Goal: Transaction & Acquisition: Book appointment/travel/reservation

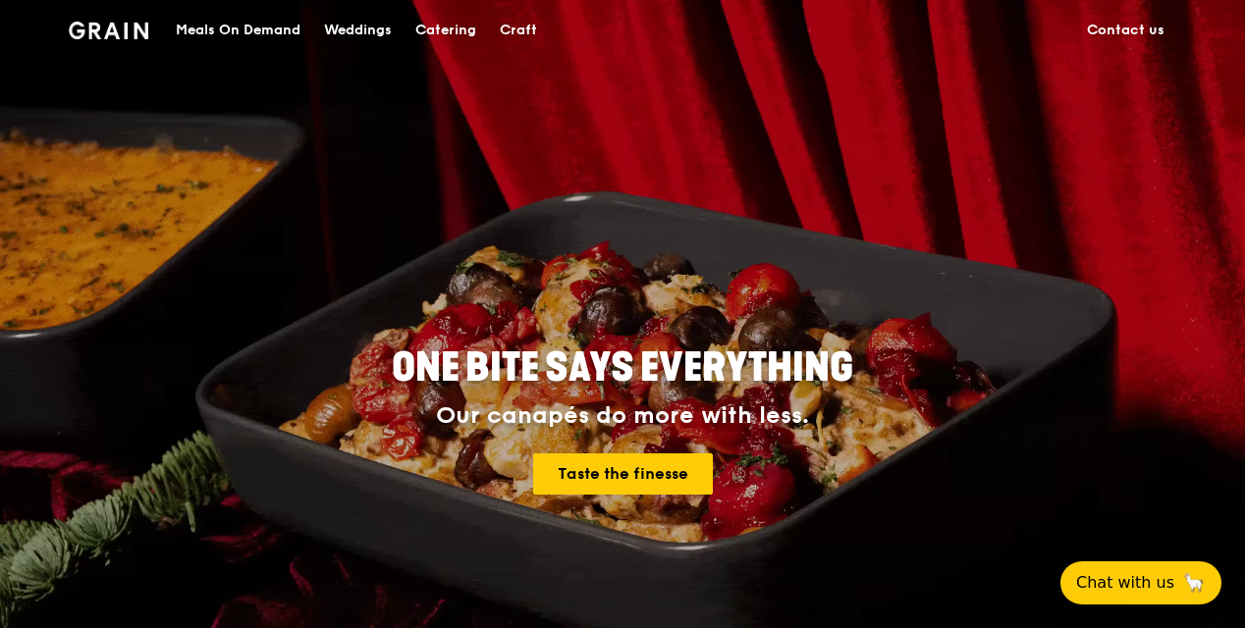
click at [442, 31] on div "Catering" at bounding box center [445, 30] width 61 height 59
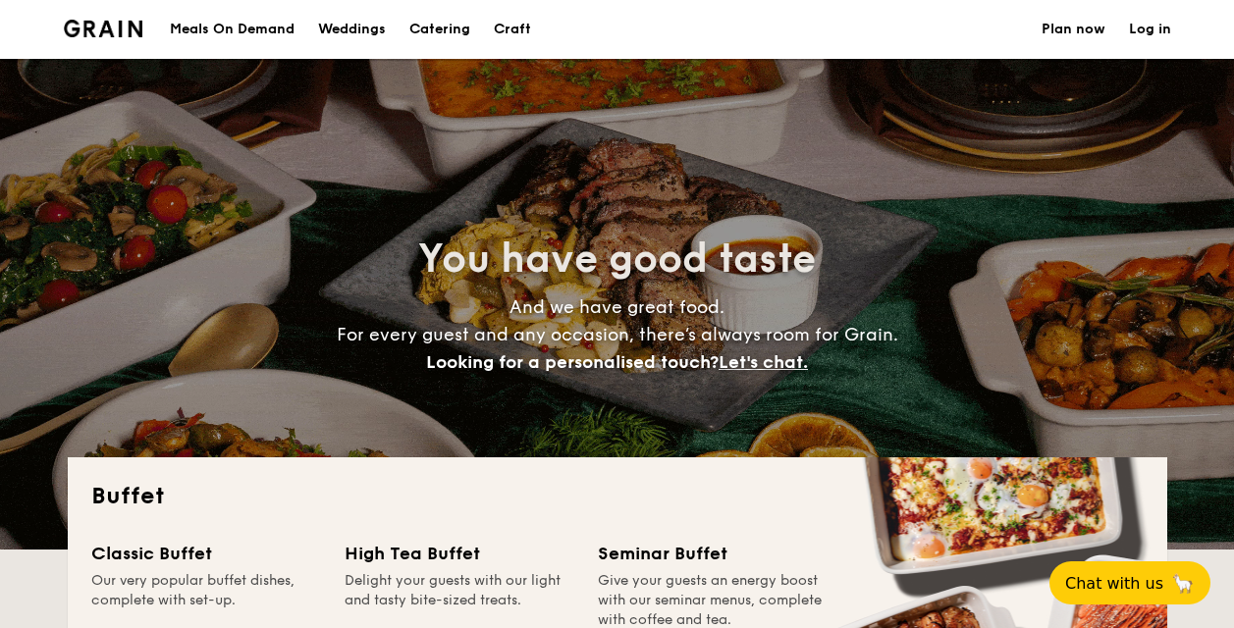
select select
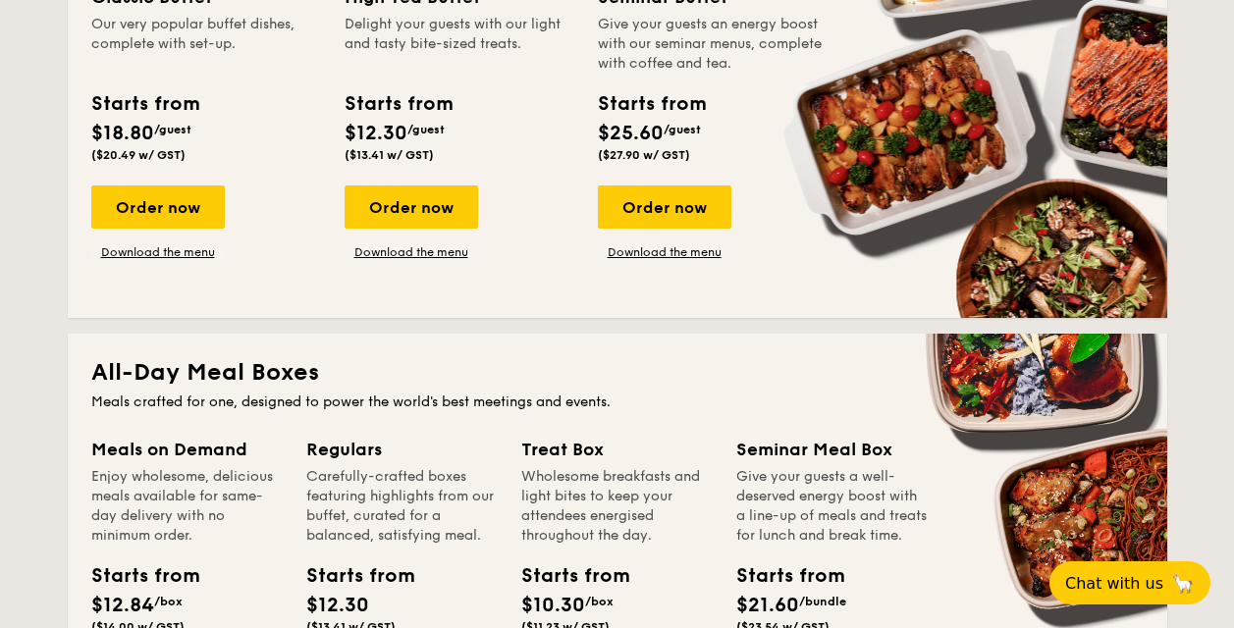
scroll to position [786, 0]
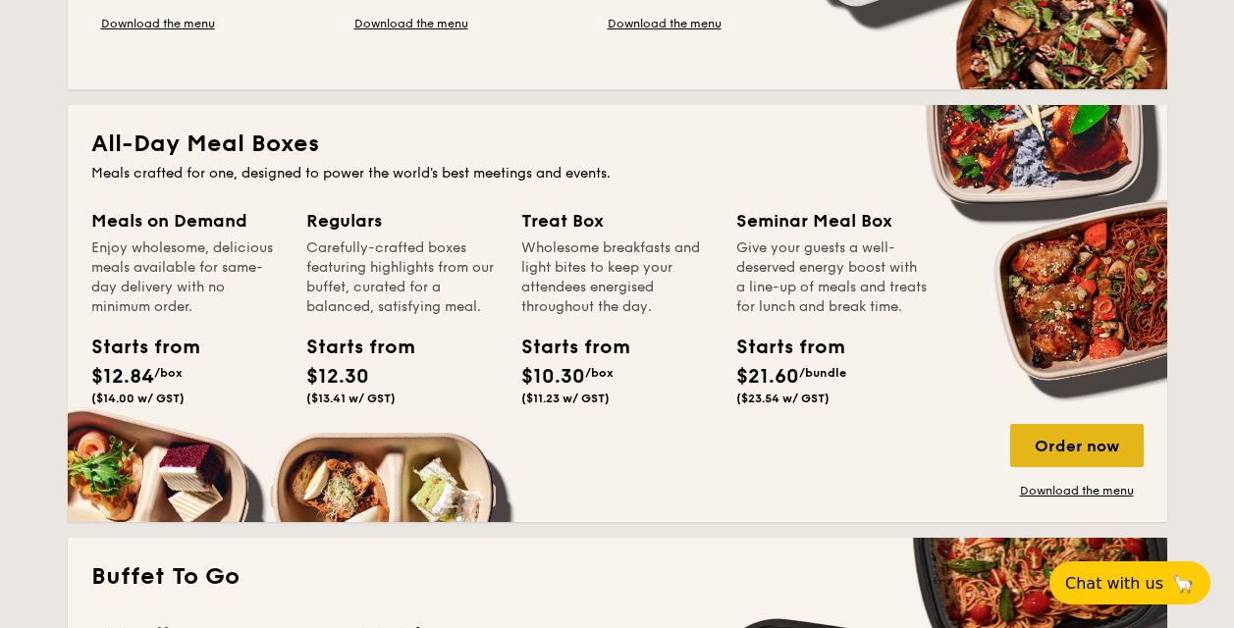
click at [1050, 450] on div "Order now" at bounding box center [1077, 445] width 134 height 43
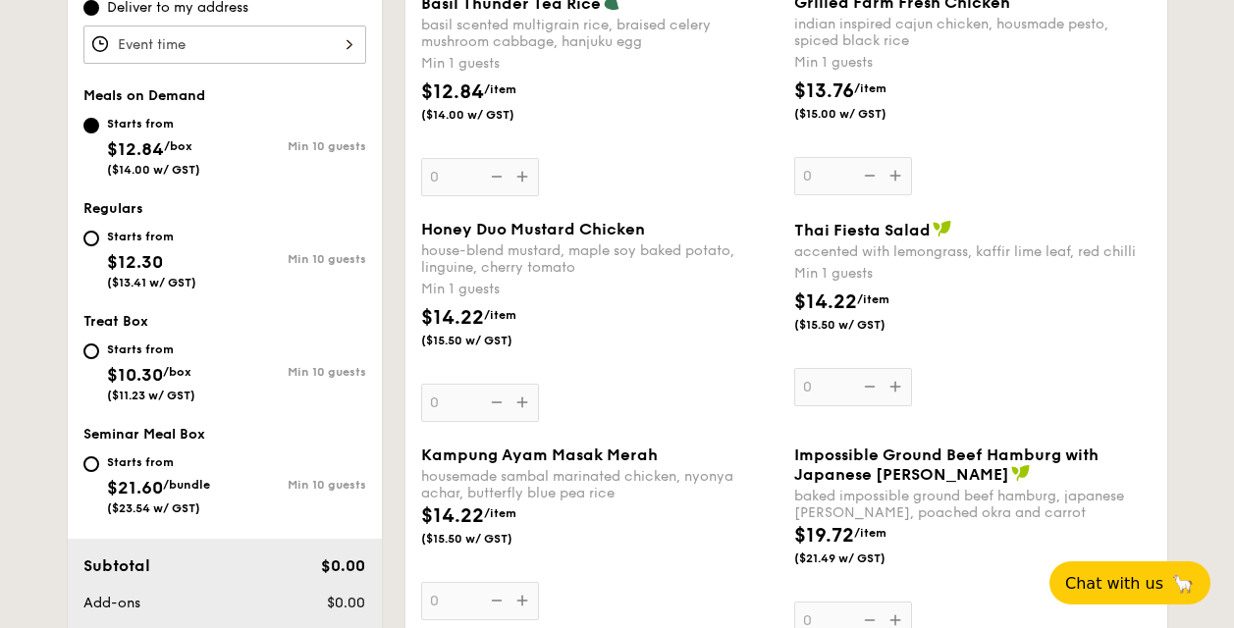
scroll to position [689, 0]
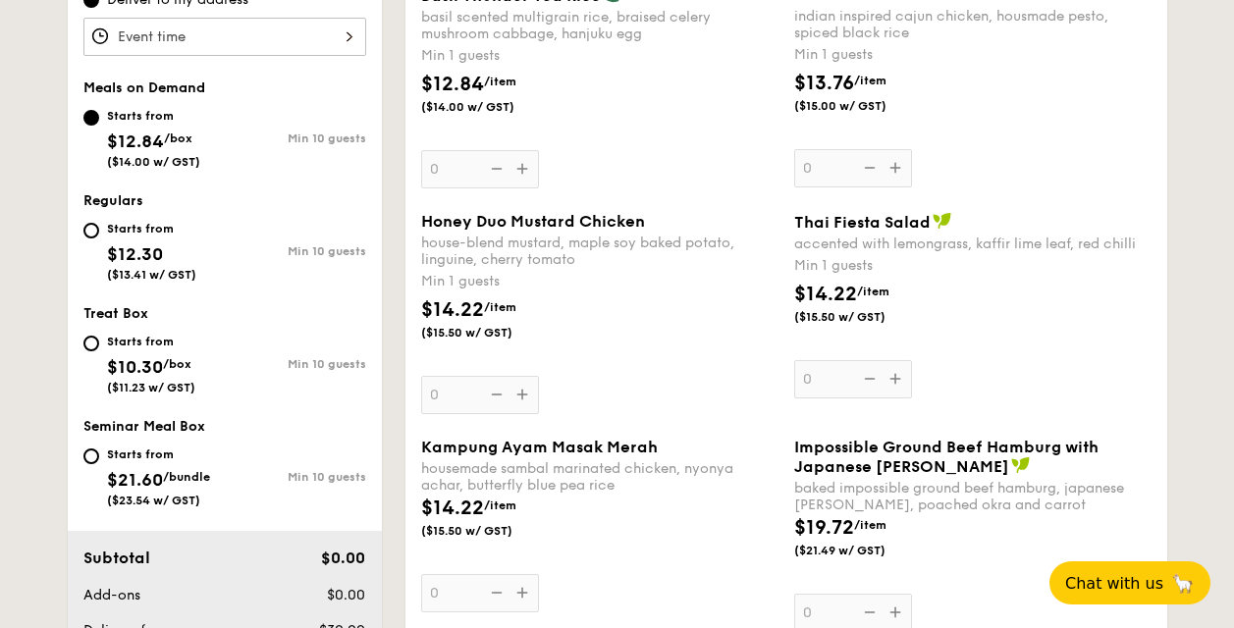
click at [116, 230] on div "Starts from" at bounding box center [151, 229] width 89 height 16
click at [99, 230] on input "Starts from $12.30 ($13.41 w/ GST) Min 10 guests" at bounding box center [91, 231] width 16 height 16
radio input "true"
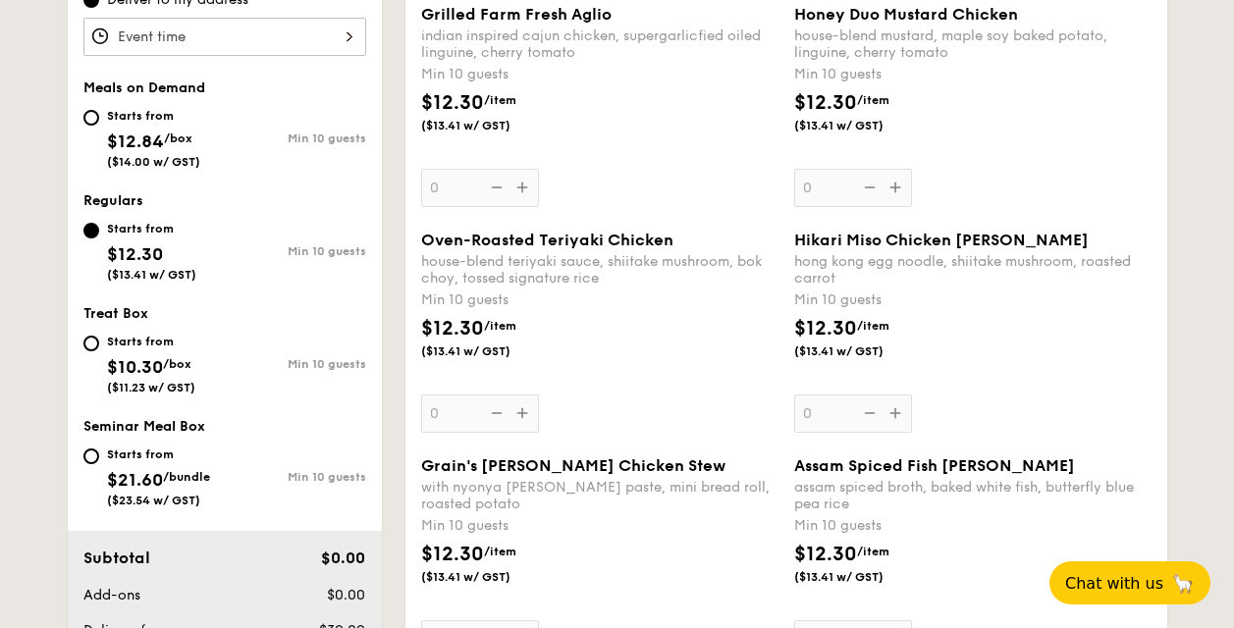
click at [104, 338] on div "Starts from $10.30 /box ($11.23 w/ GST)" at bounding box center [153, 362] width 141 height 65
click at [99, 338] on input "Starts from $10.30 /box ($11.23 w/ GST) Min 10 guests" at bounding box center [91, 344] width 16 height 16
radio input "true"
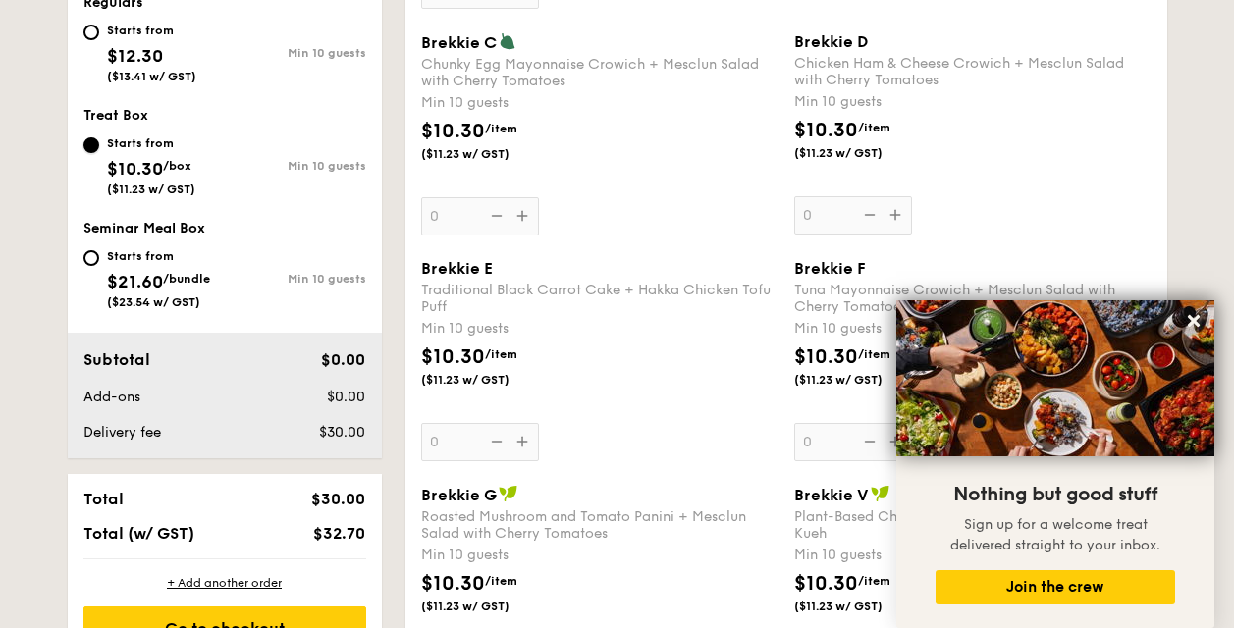
scroll to position [789, 0]
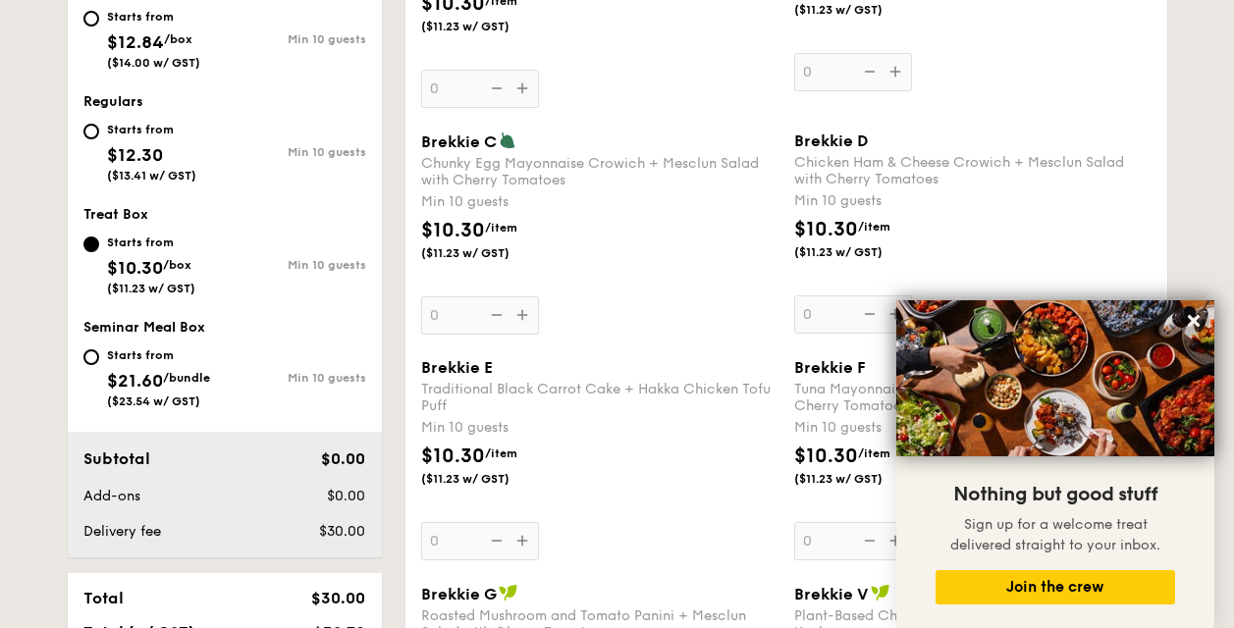
click at [100, 359] on div "Starts from $21.60 /bundle ($23.54 w/ GST)" at bounding box center [153, 376] width 141 height 65
click at [99, 359] on input "Starts from $21.60 /bundle ($23.54 w/ GST) Min 10 guests" at bounding box center [91, 358] width 16 height 16
radio input "true"
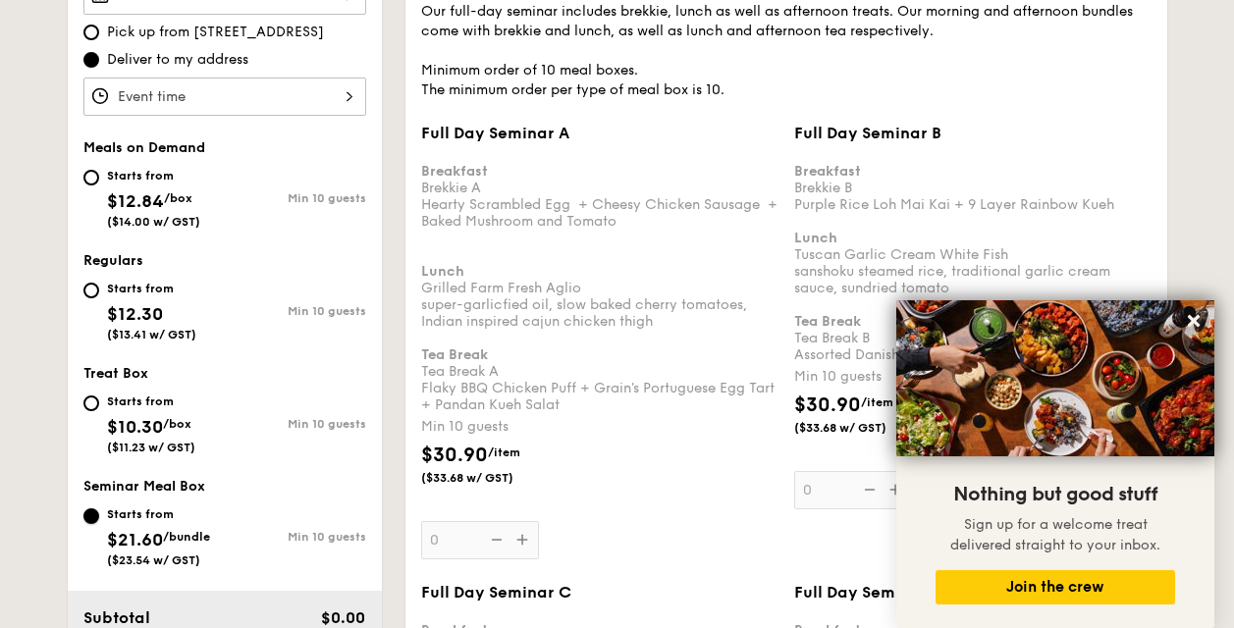
scroll to position [692, 0]
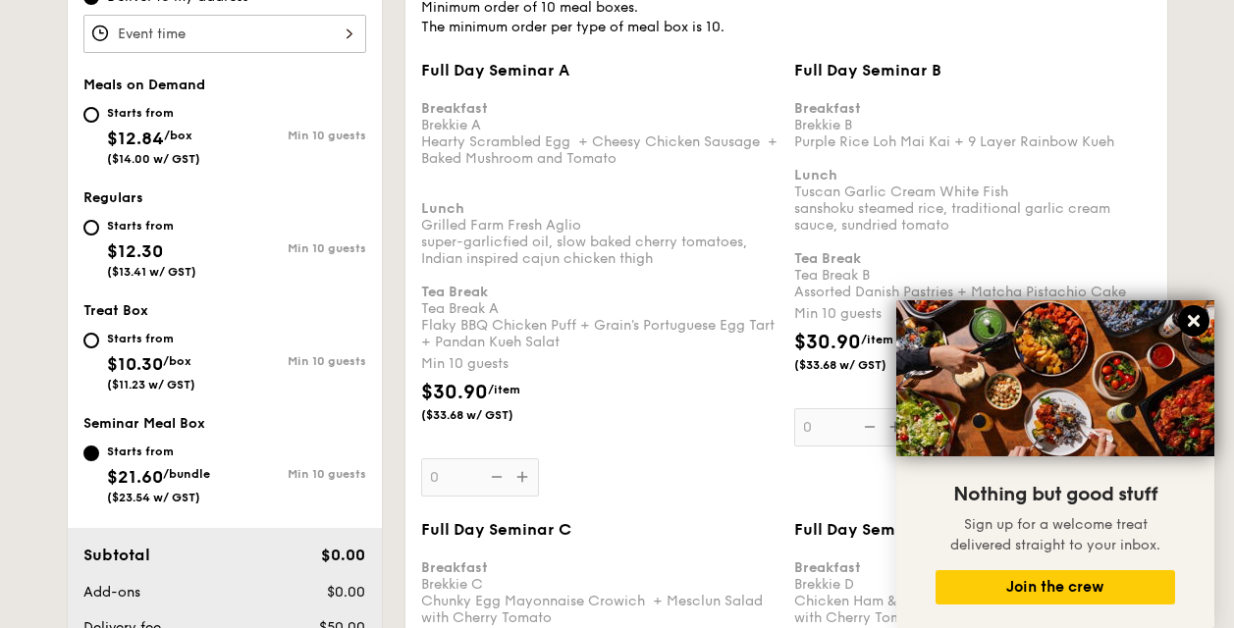
click at [1207, 325] on button at bounding box center [1193, 320] width 31 height 31
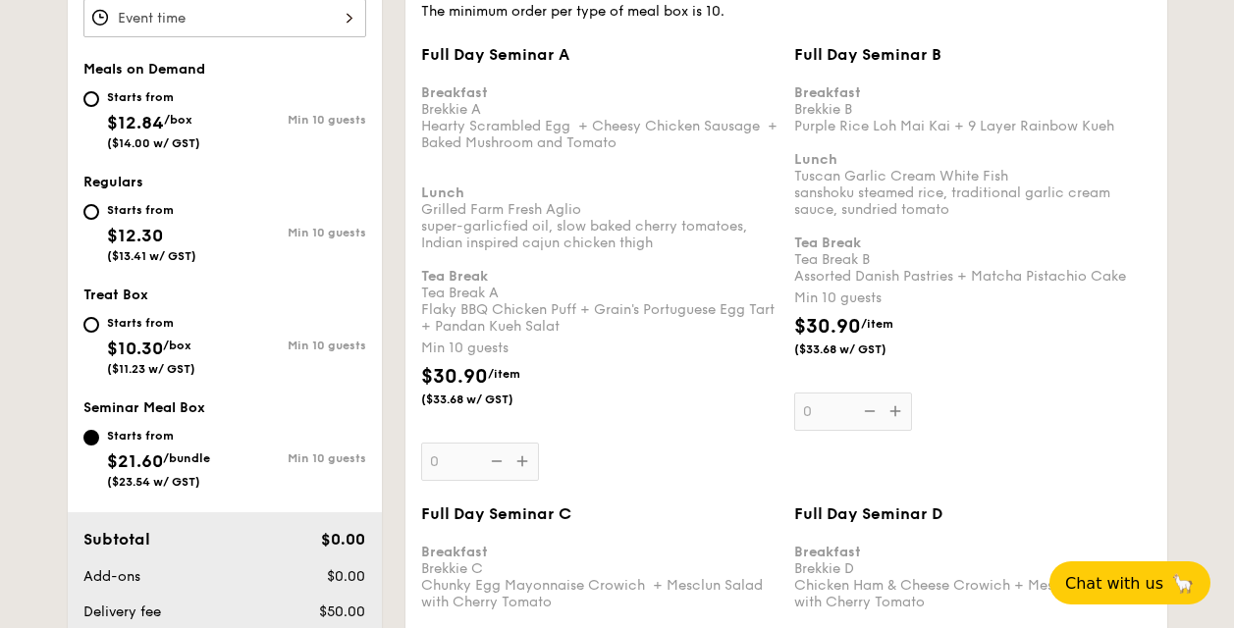
scroll to position [593, 0]
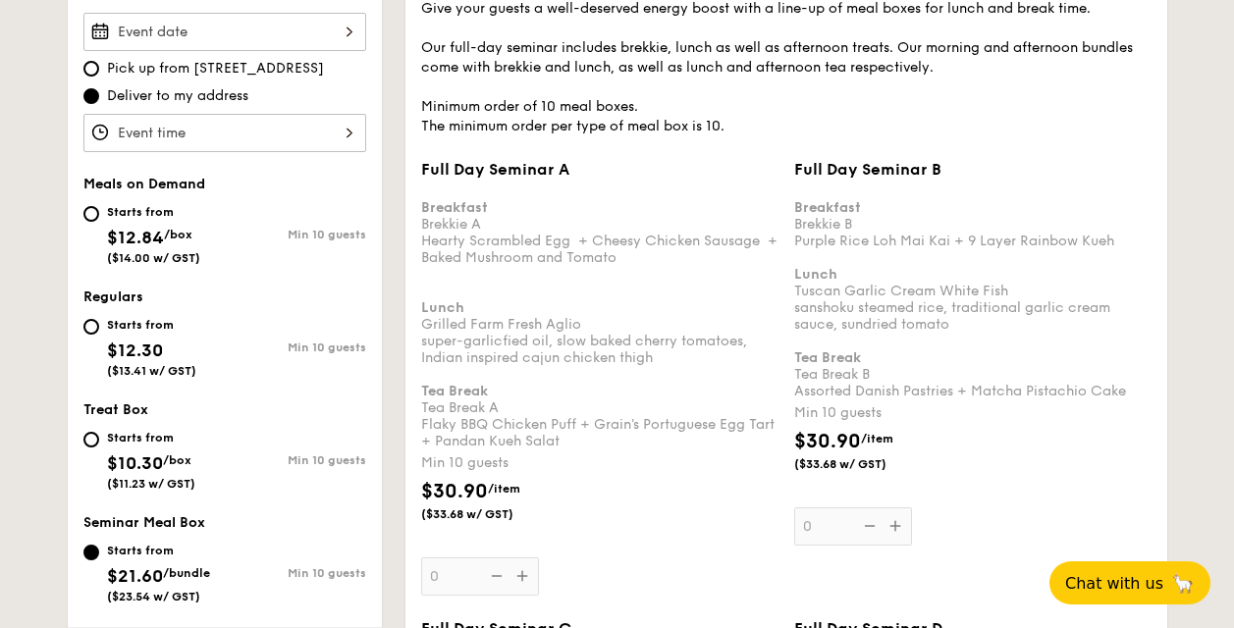
click at [522, 572] on div "Full Day Seminar A Breakfast Brekkie A Hearty Scrambled Egg  + Cheesy Chicken S…" at bounding box center [599, 378] width 357 height 436
click at [522, 572] on input "0" at bounding box center [480, 577] width 118 height 38
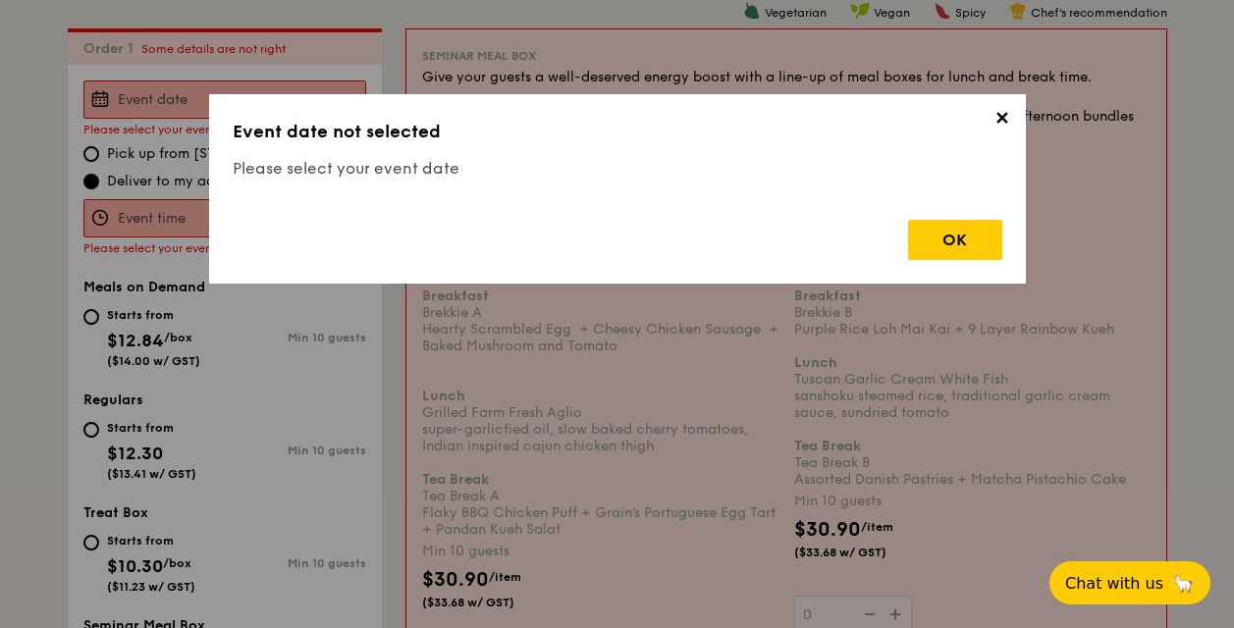
scroll to position [524, 0]
click at [1000, 123] on span "✕" at bounding box center [1002, 121] width 27 height 27
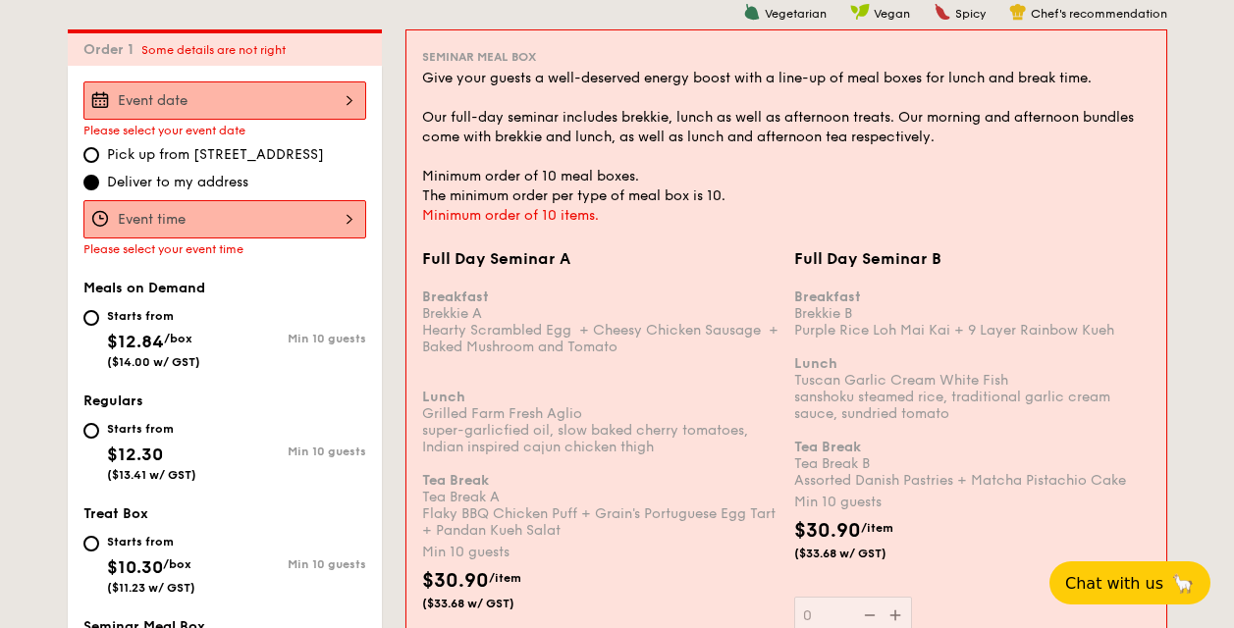
click at [210, 218] on input "Full Day Seminar A Breakfast Brekkie A Hearty Scrambled Egg  + Cheesy Chicken S…" at bounding box center [224, 219] width 283 height 38
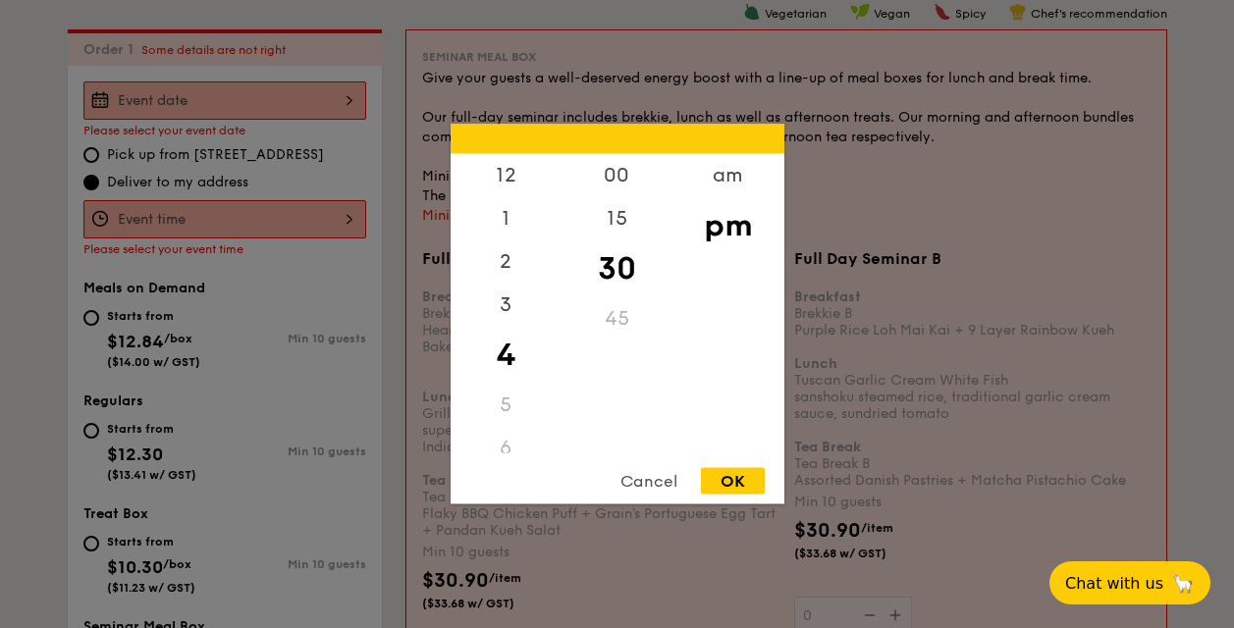
click at [297, 96] on div at bounding box center [617, 314] width 1234 height 628
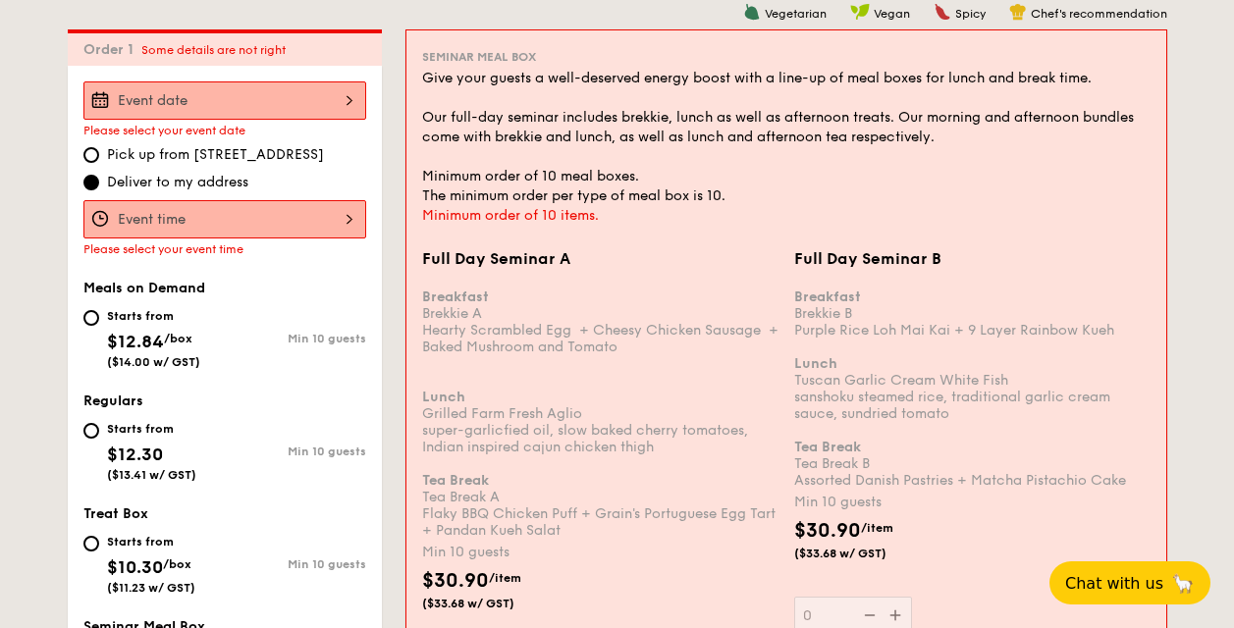
click at [349, 104] on input "Full Day Seminar A Breakfast Brekkie A Hearty Scrambled Egg  + Cheesy Chicken S…" at bounding box center [224, 101] width 283 height 38
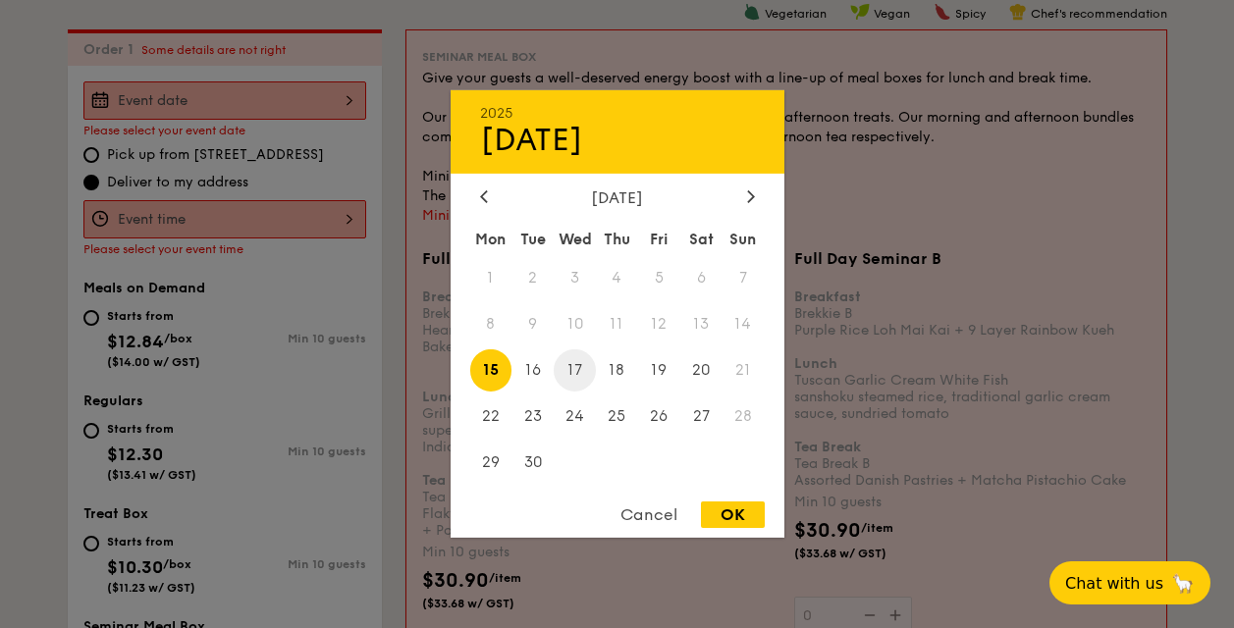
click at [579, 374] on span "17" at bounding box center [575, 371] width 42 height 42
click at [745, 517] on div "OK" at bounding box center [733, 515] width 64 height 27
type input "[DATE]"
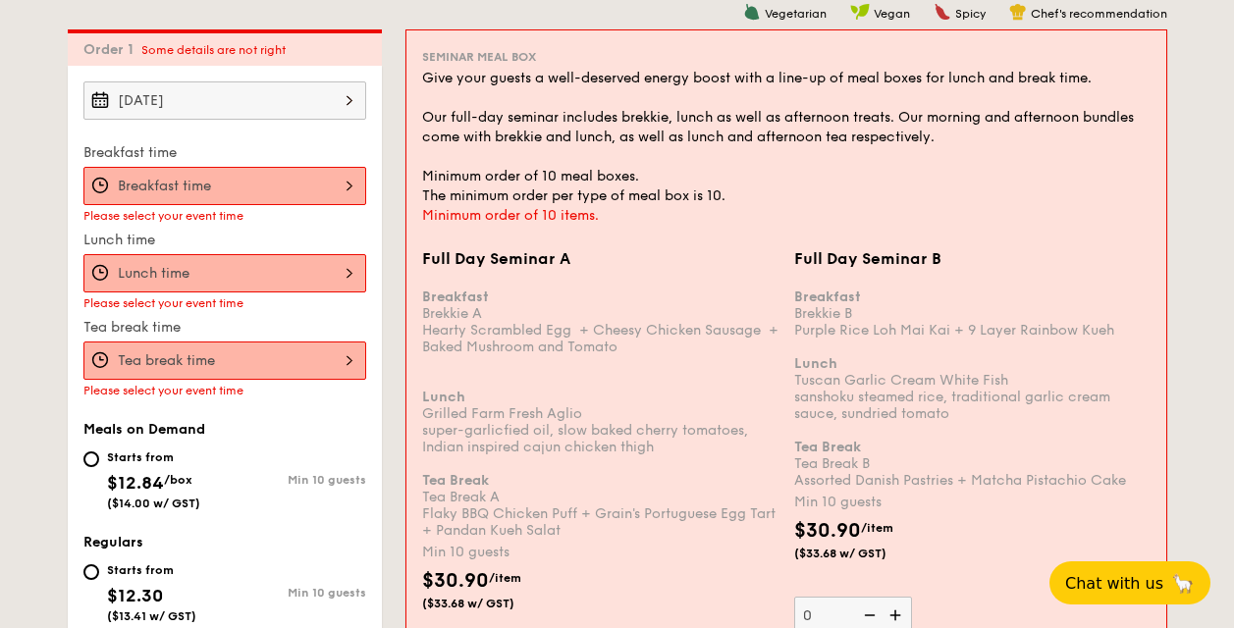
click at [310, 184] on input "Full Day Seminar A Breakfast Brekkie A Hearty Scrambled Egg  + Cheesy Chicken S…" at bounding box center [224, 186] width 283 height 38
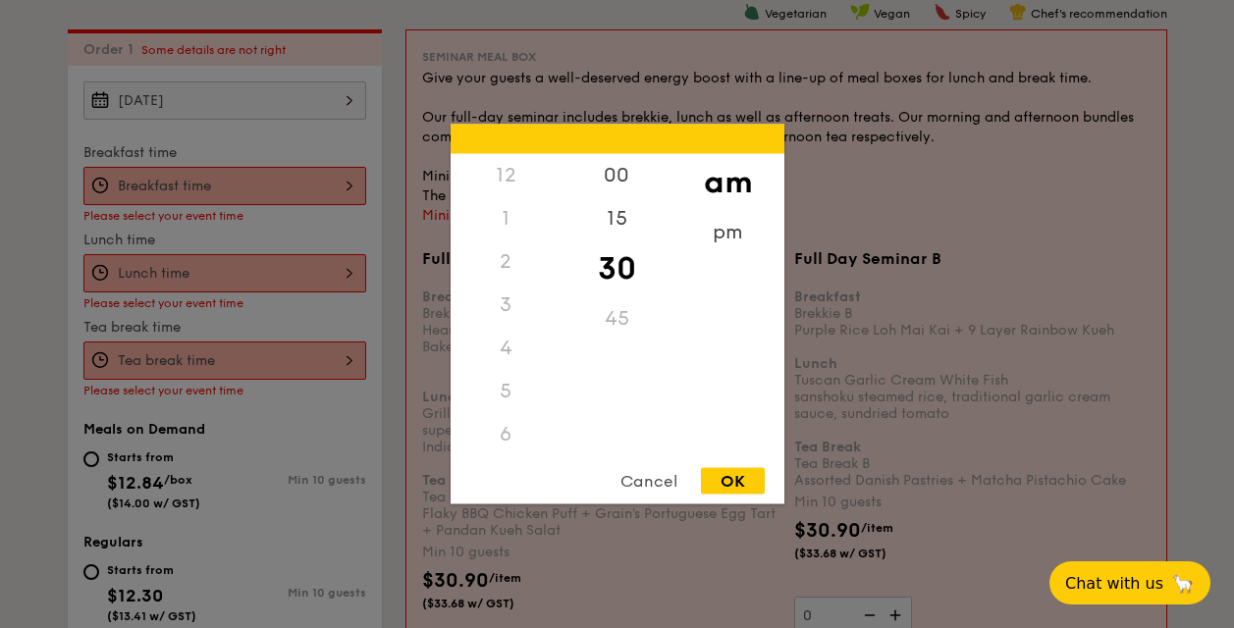
scroll to position [216, 0]
click at [515, 312] on div "8" at bounding box center [506, 312] width 111 height 57
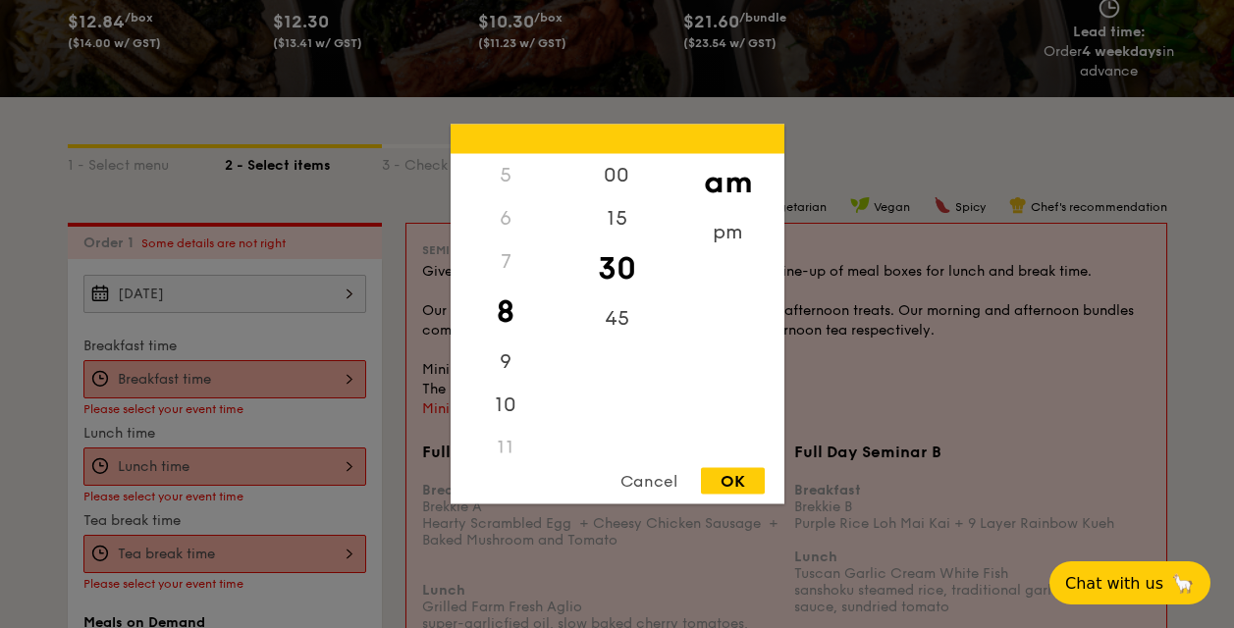
scroll to position [326, 0]
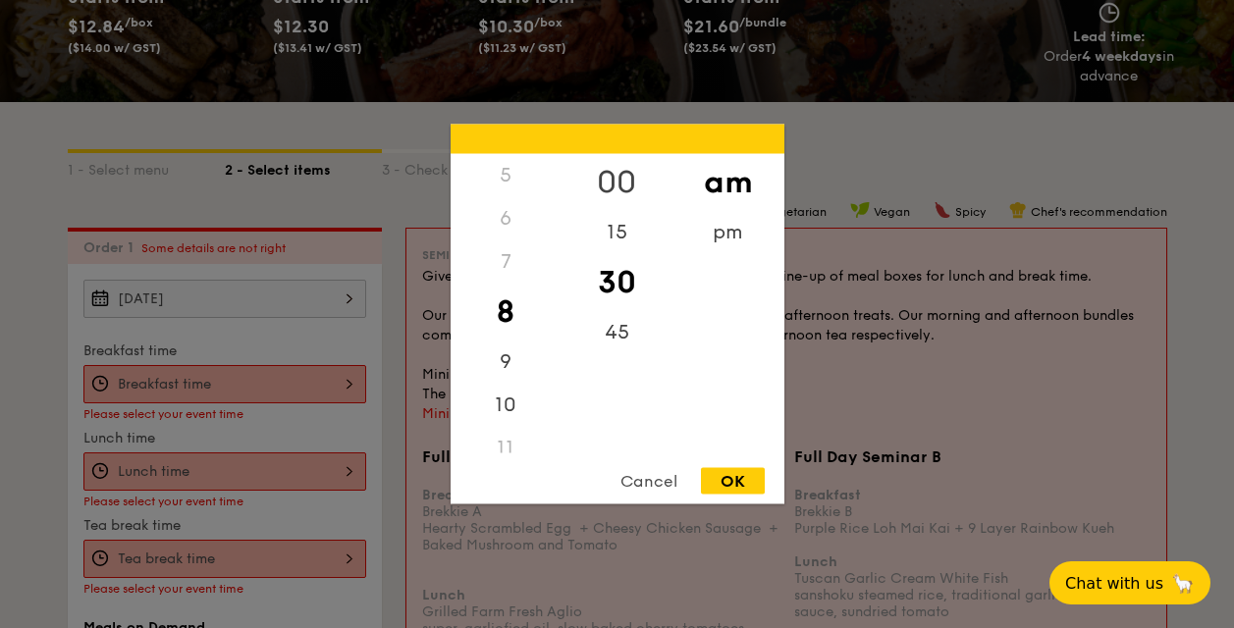
click at [627, 179] on div "00" at bounding box center [617, 182] width 111 height 57
click at [723, 479] on div "OK" at bounding box center [733, 481] width 64 height 27
type input "8:00AM"
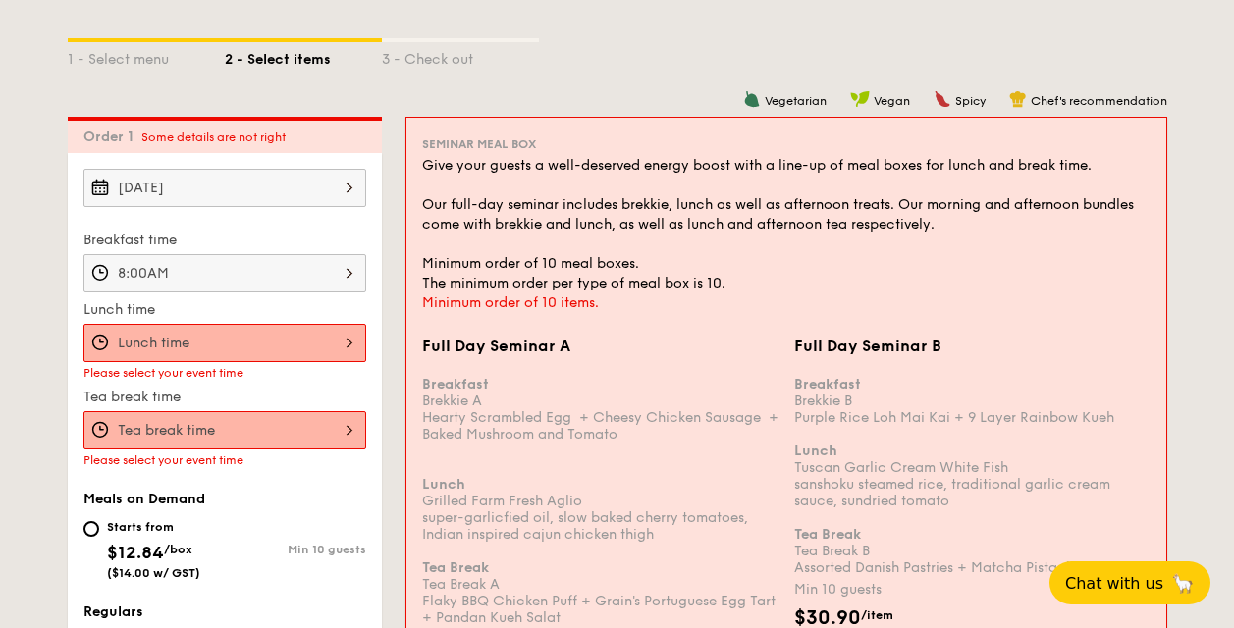
scroll to position [524, 0]
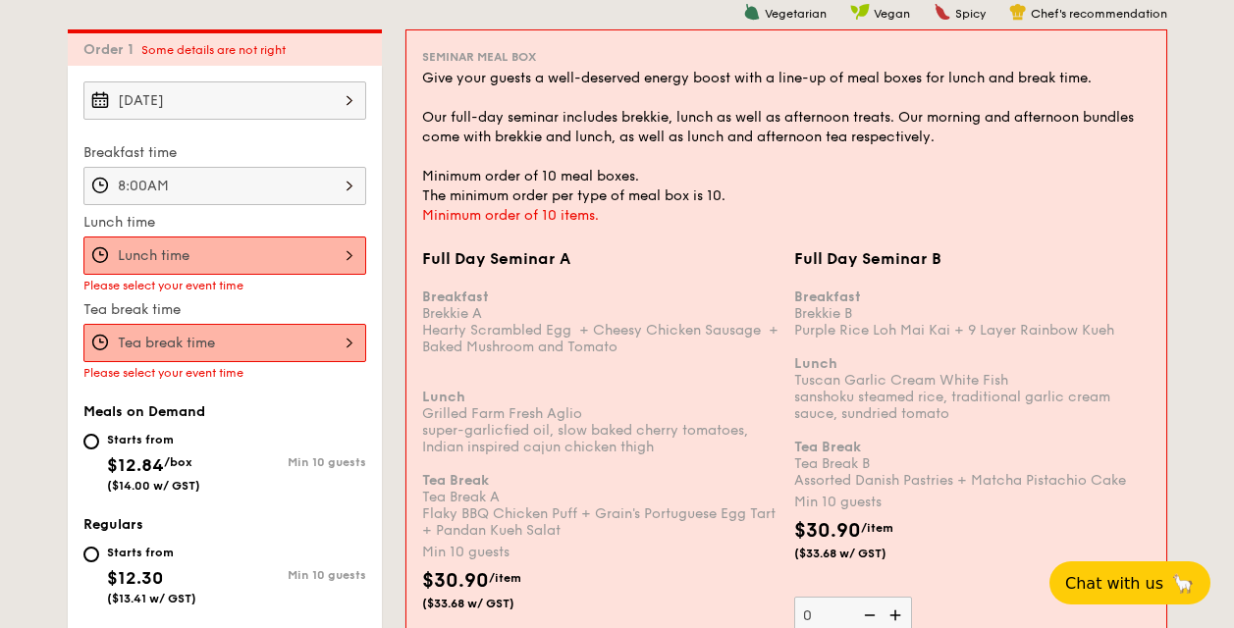
click at [318, 267] on input "Full Day Seminar A Breakfast Brekkie A Hearty Scrambled Egg  + Cheesy Chicken S…" at bounding box center [224, 256] width 283 height 38
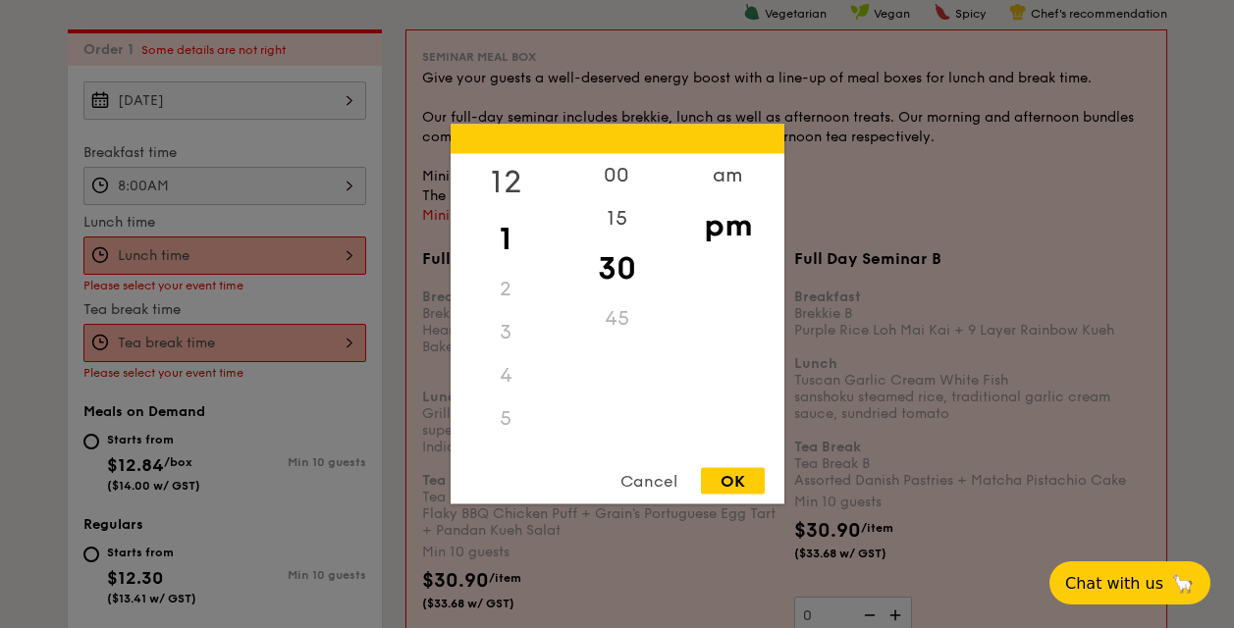
click at [506, 181] on div "12" at bounding box center [506, 182] width 111 height 57
click at [624, 169] on div "00" at bounding box center [617, 182] width 111 height 57
click at [715, 479] on div "OK" at bounding box center [733, 481] width 64 height 27
type input "12:00PM"
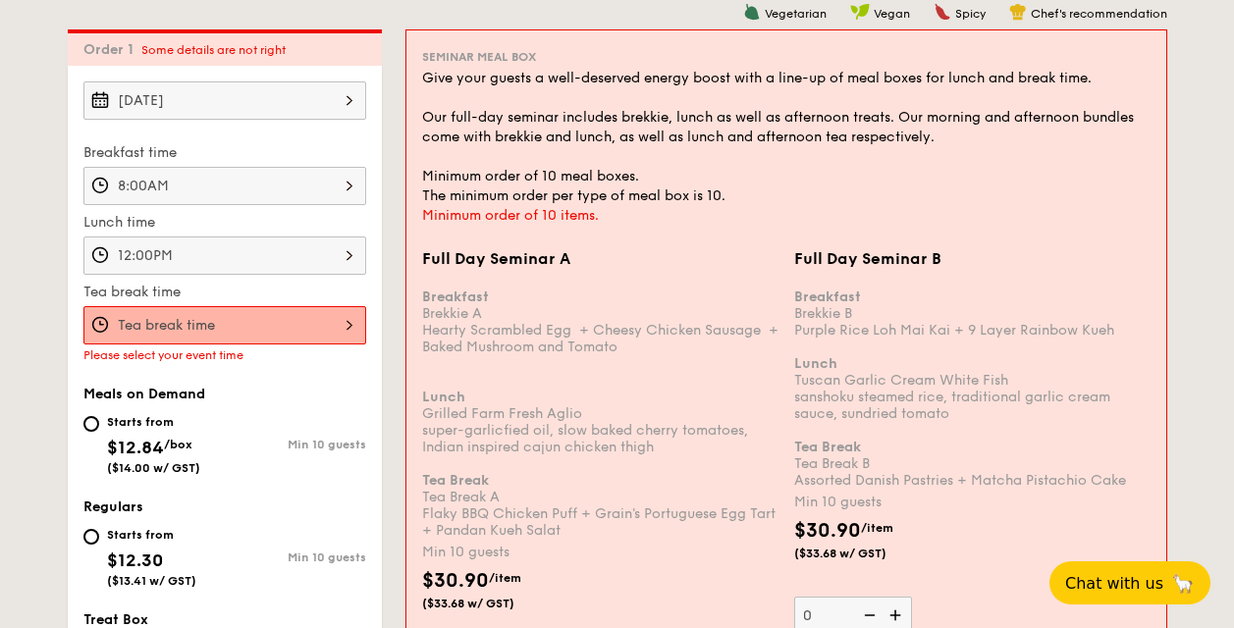
click at [247, 323] on input "Full Day Seminar A Breakfast Brekkie A Hearty Scrambled Egg  + Cheesy Chicken S…" at bounding box center [224, 325] width 283 height 38
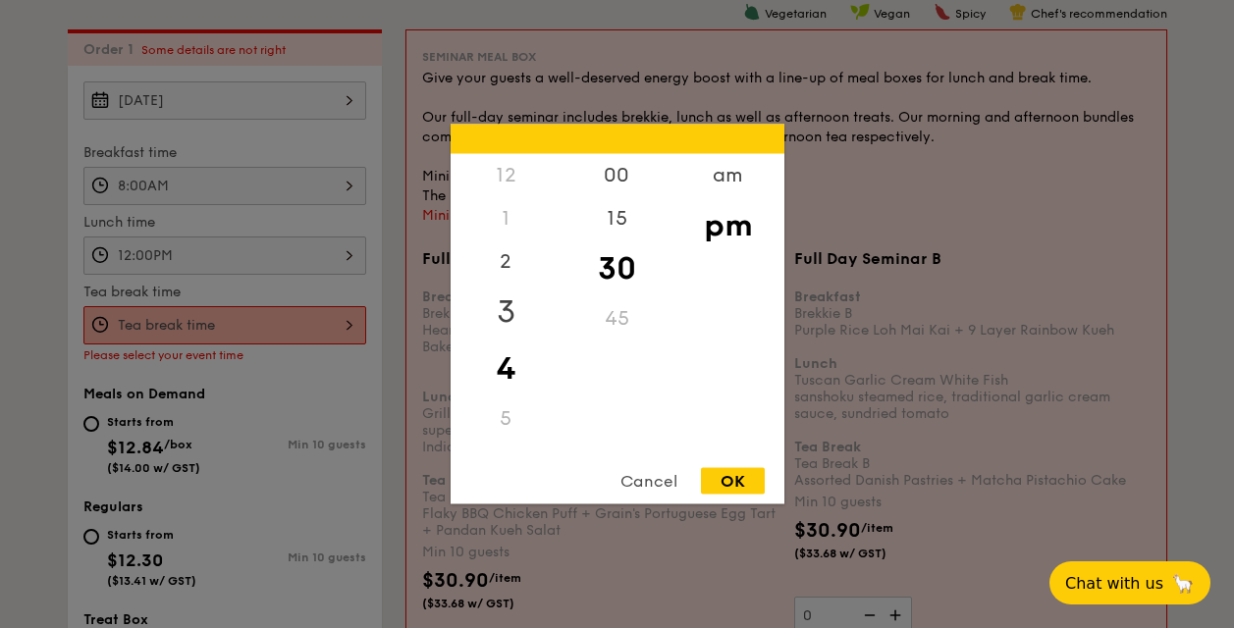
click at [503, 296] on div "3" at bounding box center [506, 312] width 111 height 57
click at [735, 481] on div "OK" at bounding box center [733, 481] width 64 height 27
type input "3:30PM"
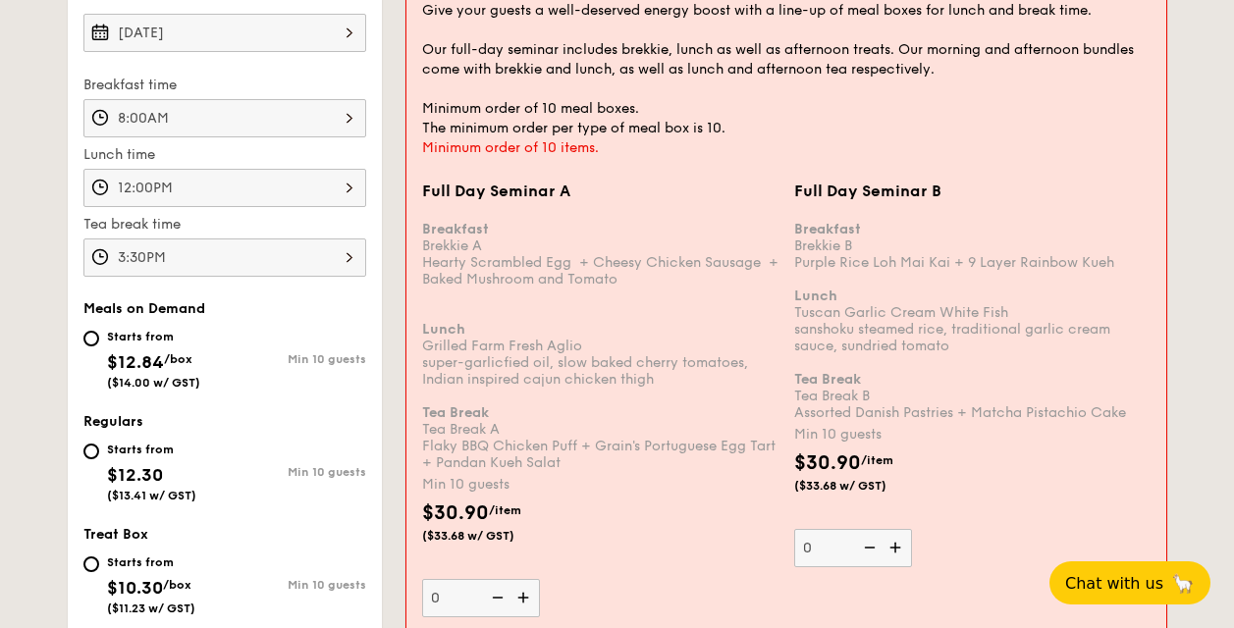
scroll to position [821, 0]
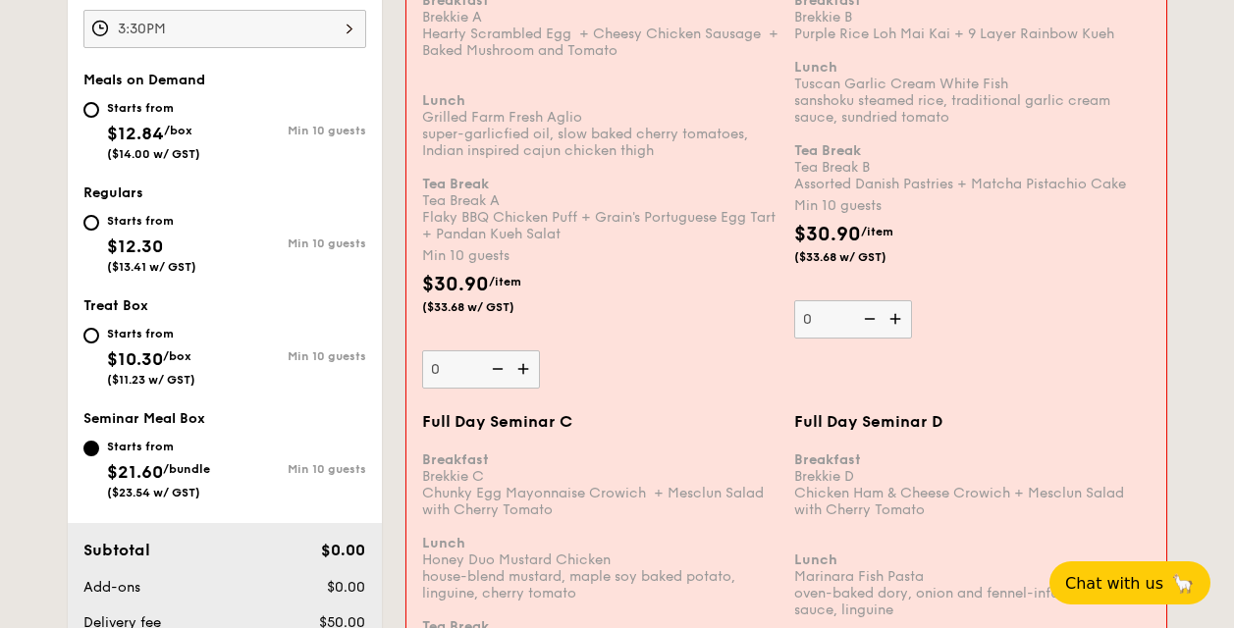
click at [526, 359] on img at bounding box center [525, 369] width 29 height 37
click at [526, 359] on input "0" at bounding box center [481, 370] width 118 height 38
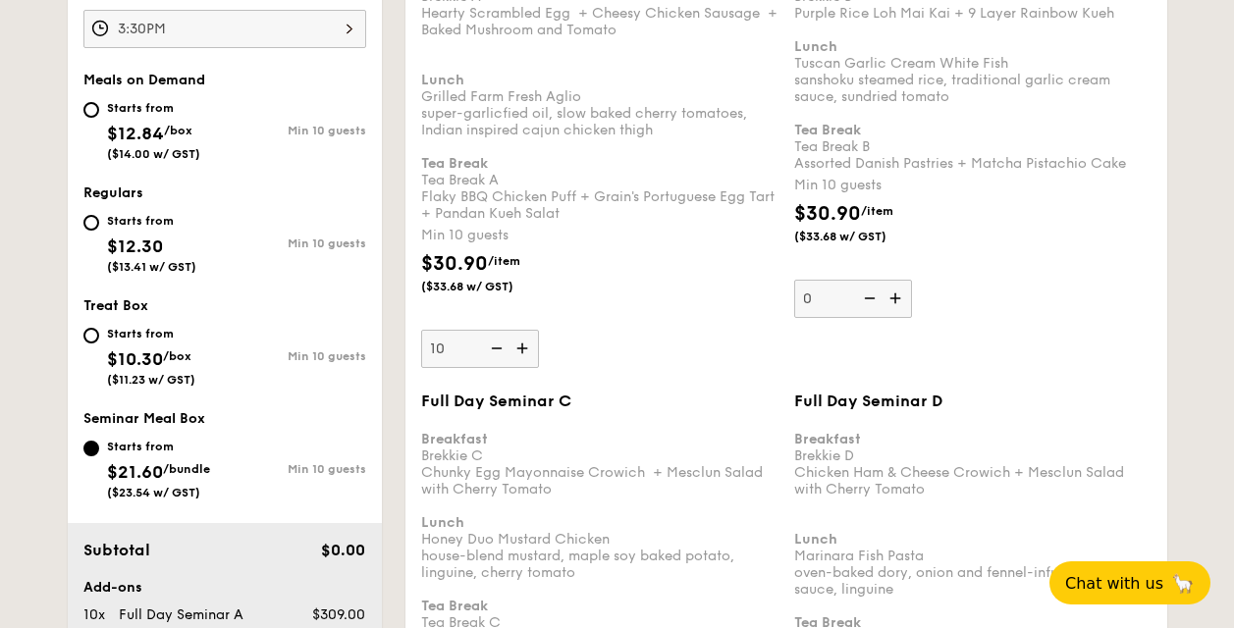
click at [526, 359] on img at bounding box center [524, 348] width 29 height 37
click at [526, 359] on input "10" at bounding box center [480, 349] width 118 height 38
click at [499, 354] on img at bounding box center [494, 348] width 29 height 37
click at [499, 354] on input "11" at bounding box center [480, 349] width 118 height 38
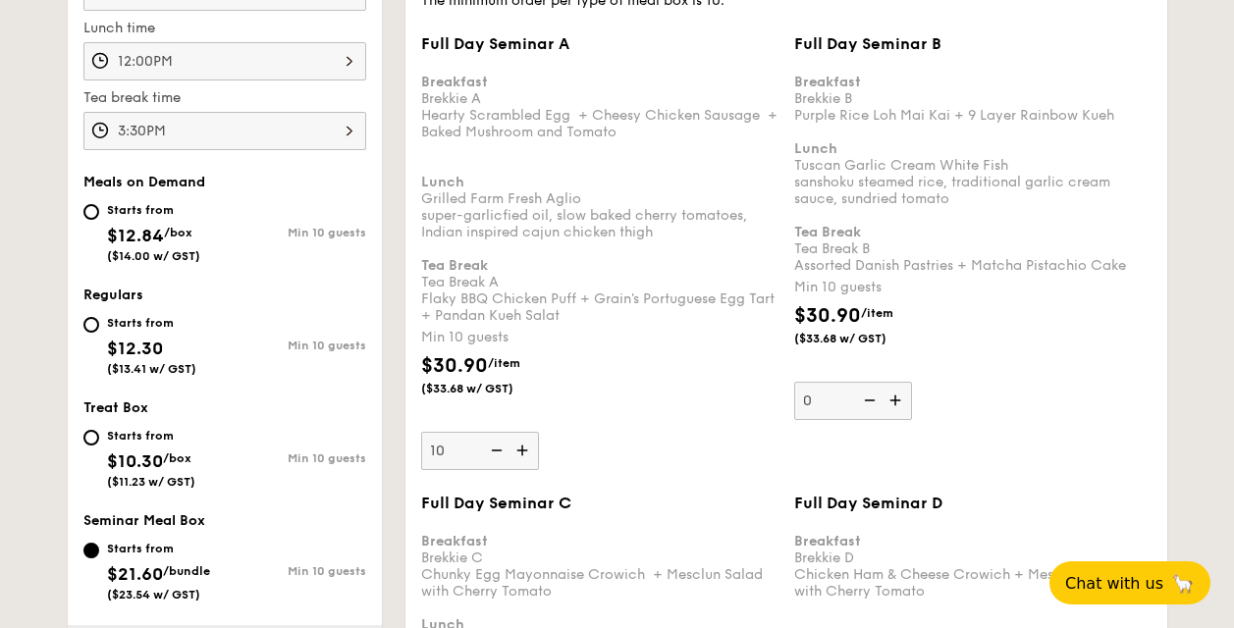
scroll to position [722, 0]
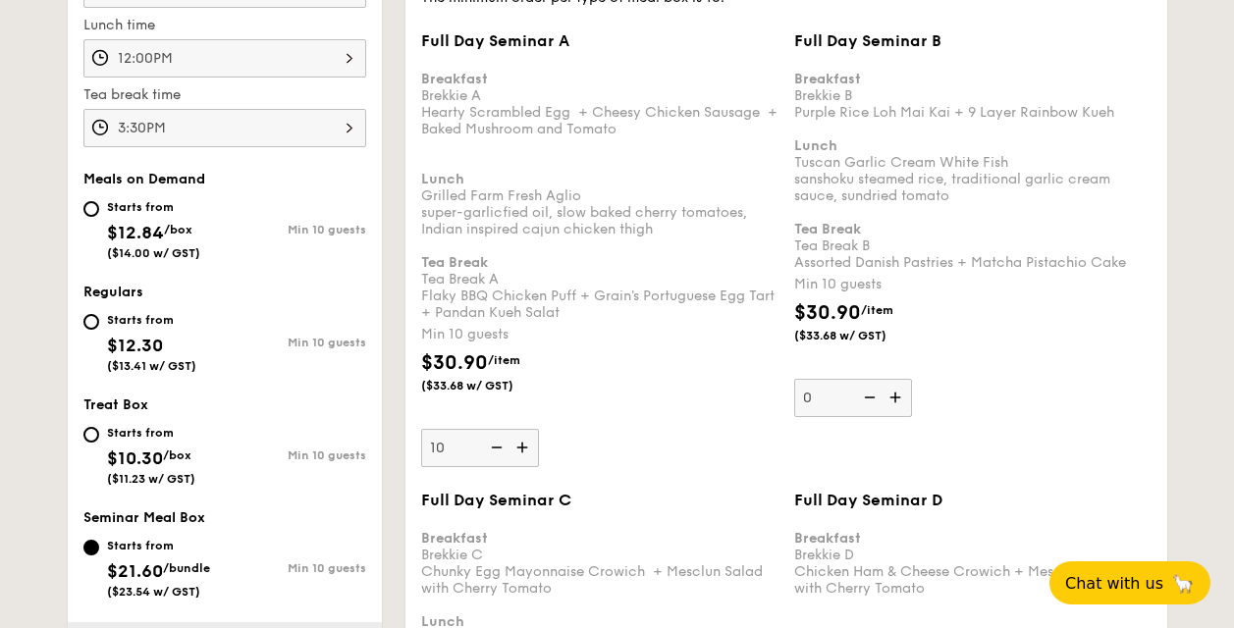
click at [499, 450] on img at bounding box center [494, 447] width 29 height 37
click at [499, 450] on input "10" at bounding box center [480, 448] width 118 height 38
type input "0"
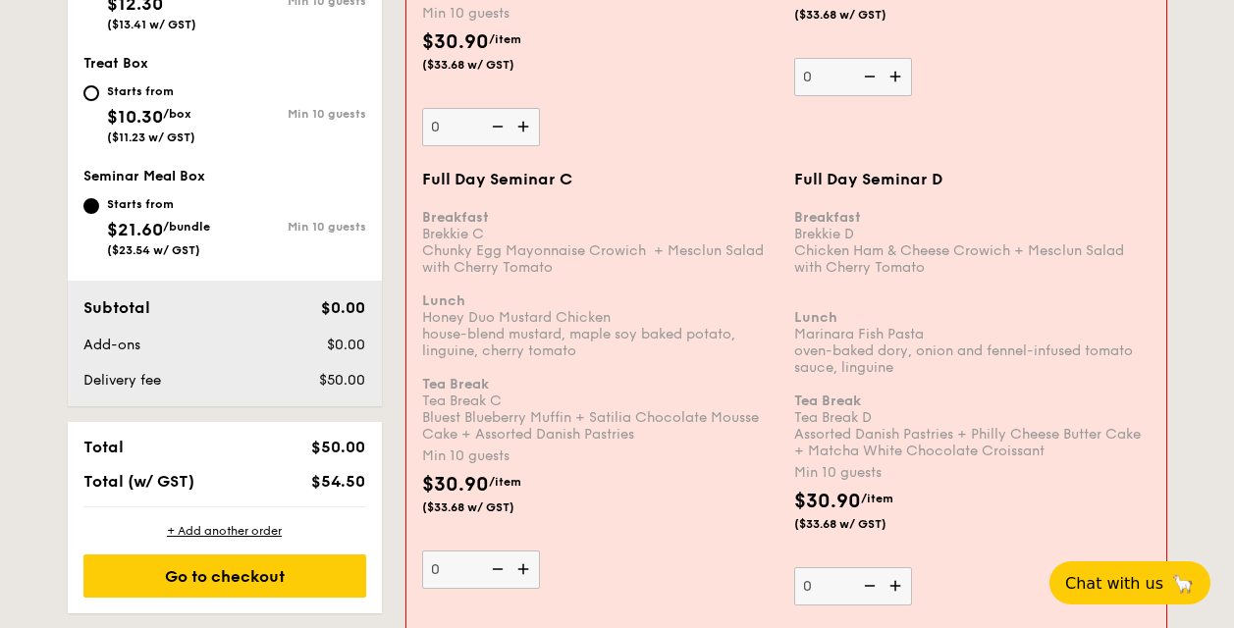
scroll to position [1117, 0]
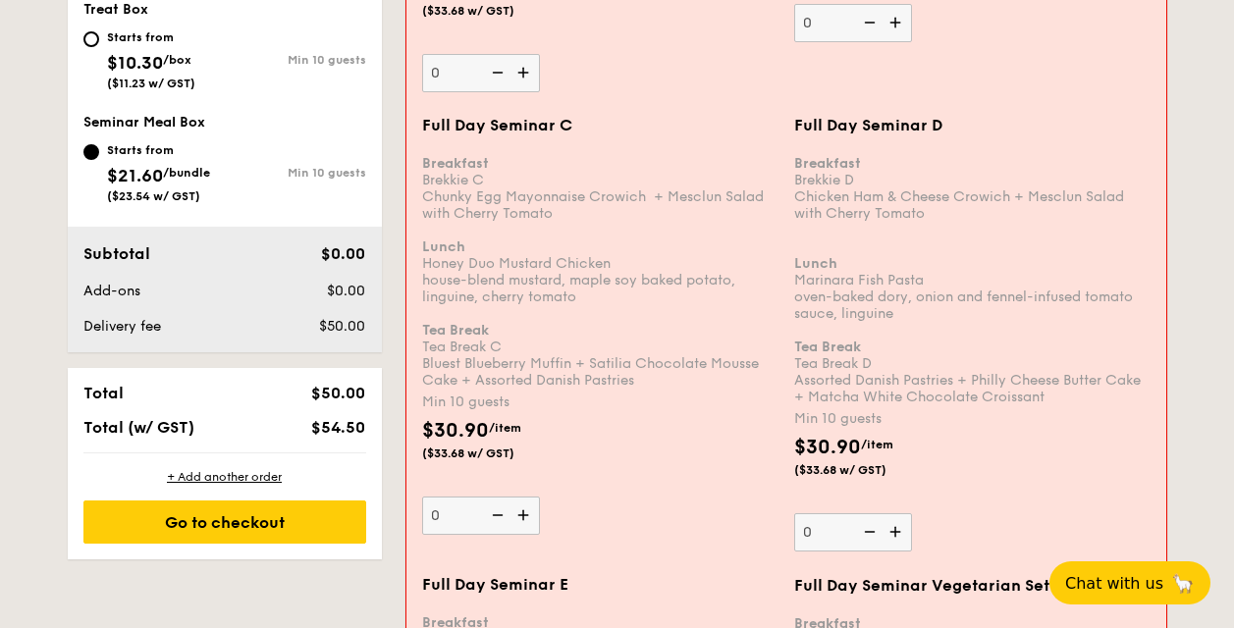
click at [528, 518] on img at bounding box center [525, 515] width 29 height 37
click at [528, 518] on input "0" at bounding box center [481, 516] width 118 height 38
type input "10"
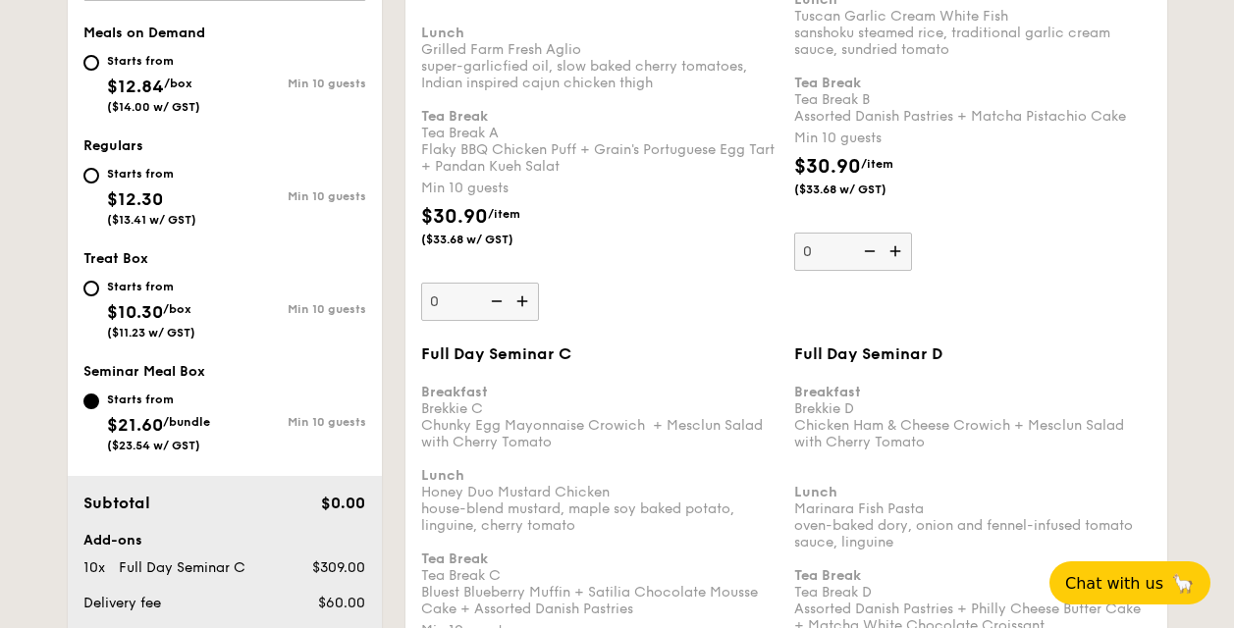
scroll to position [903, 0]
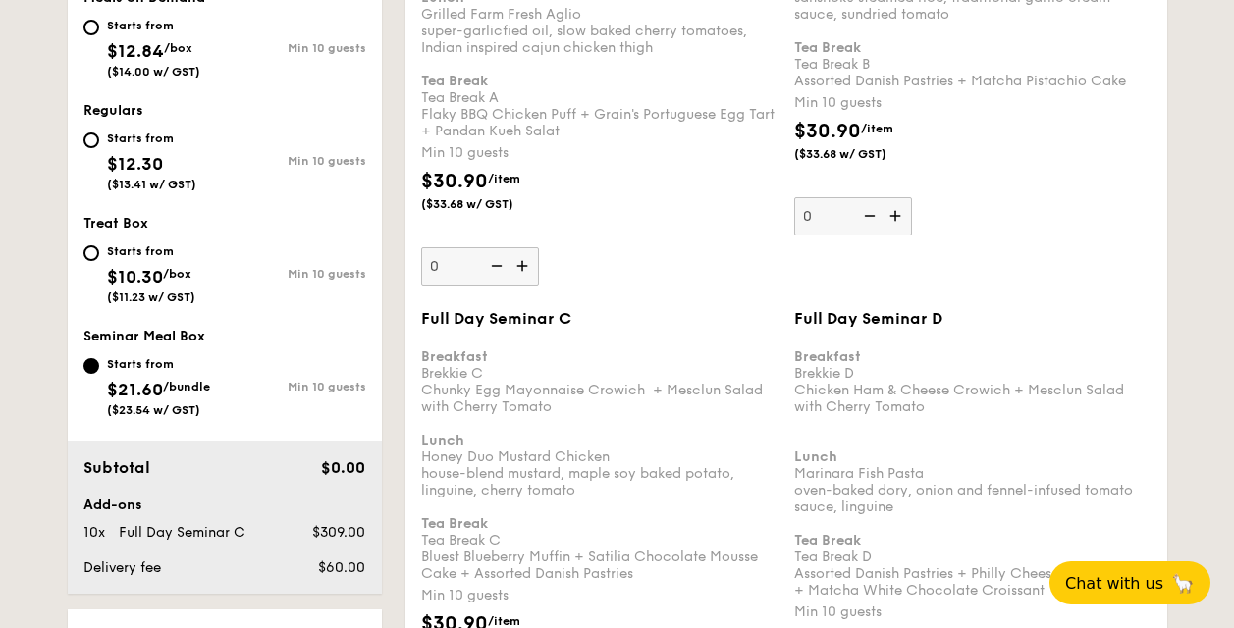
click at [100, 136] on div "Starts from $12.30 ($13.41 w/ GST)" at bounding box center [153, 159] width 141 height 65
click at [99, 136] on input "Starts from $12.30 ($13.41 w/ GST) Min 10 guests" at bounding box center [91, 141] width 16 height 16
radio input "true"
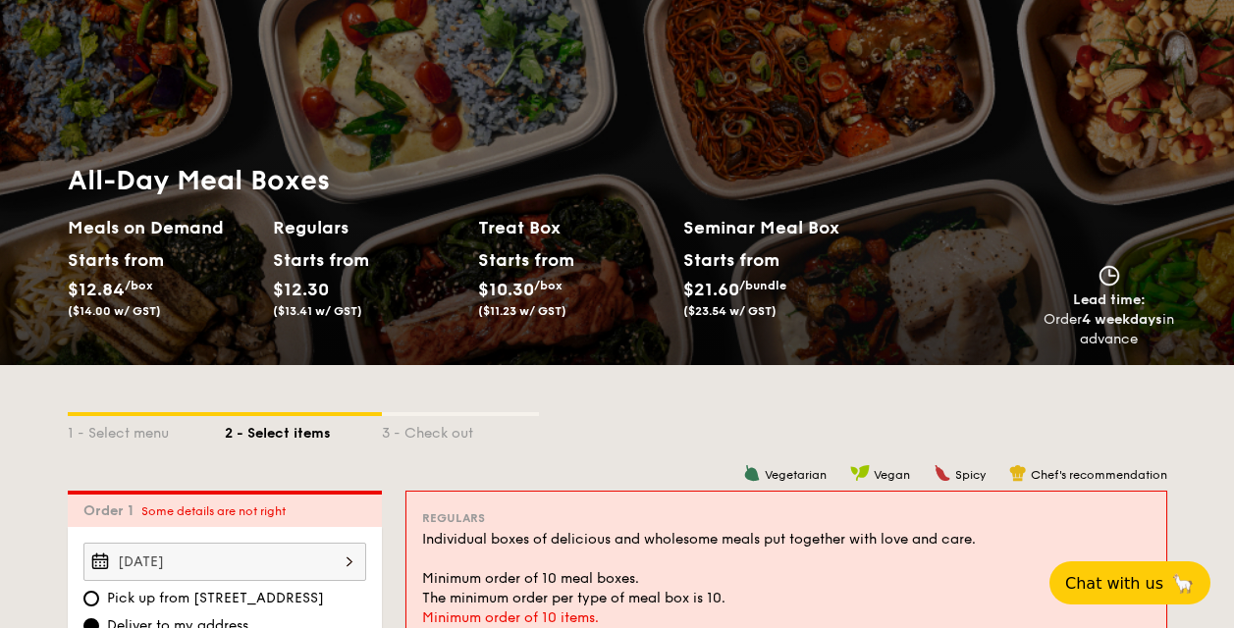
scroll to position [8, 0]
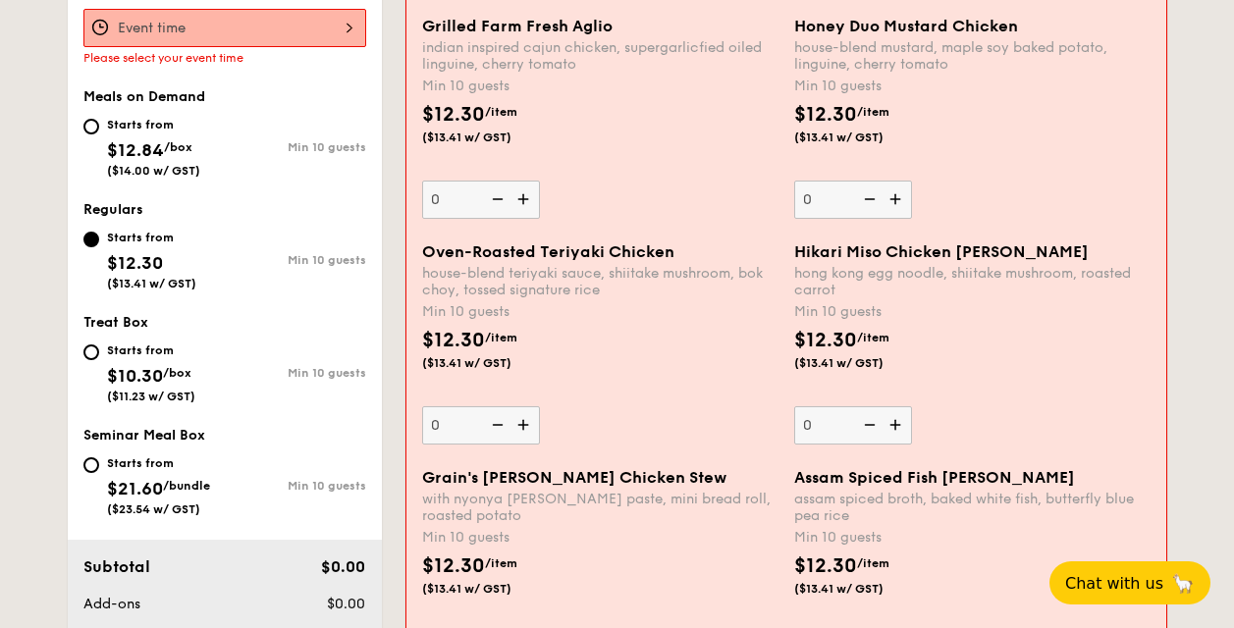
scroll to position [599, 0]
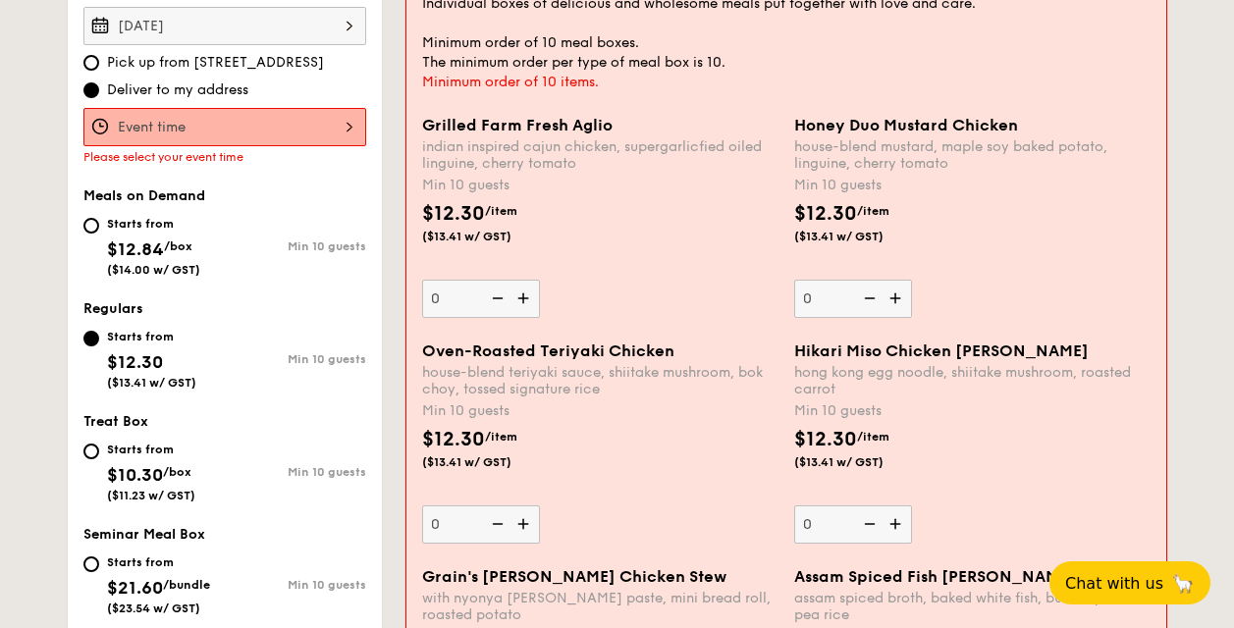
click at [898, 295] on img at bounding box center [897, 298] width 29 height 37
click at [898, 295] on input "0" at bounding box center [853, 299] width 118 height 38
type input "10"
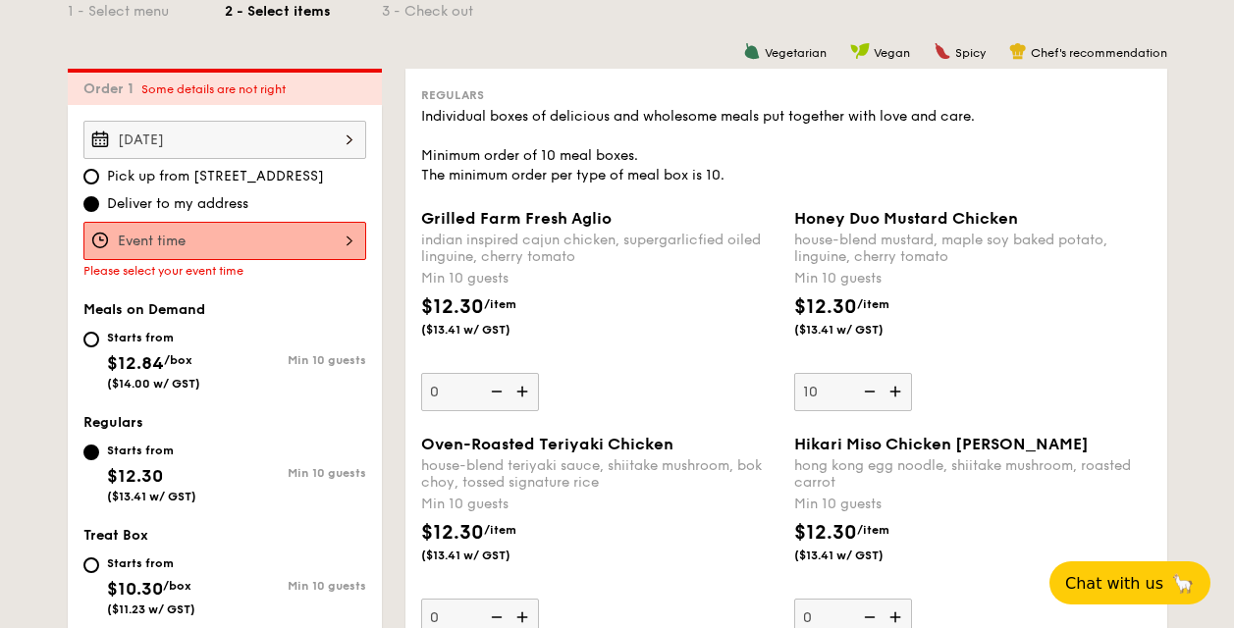
scroll to position [402, 0]
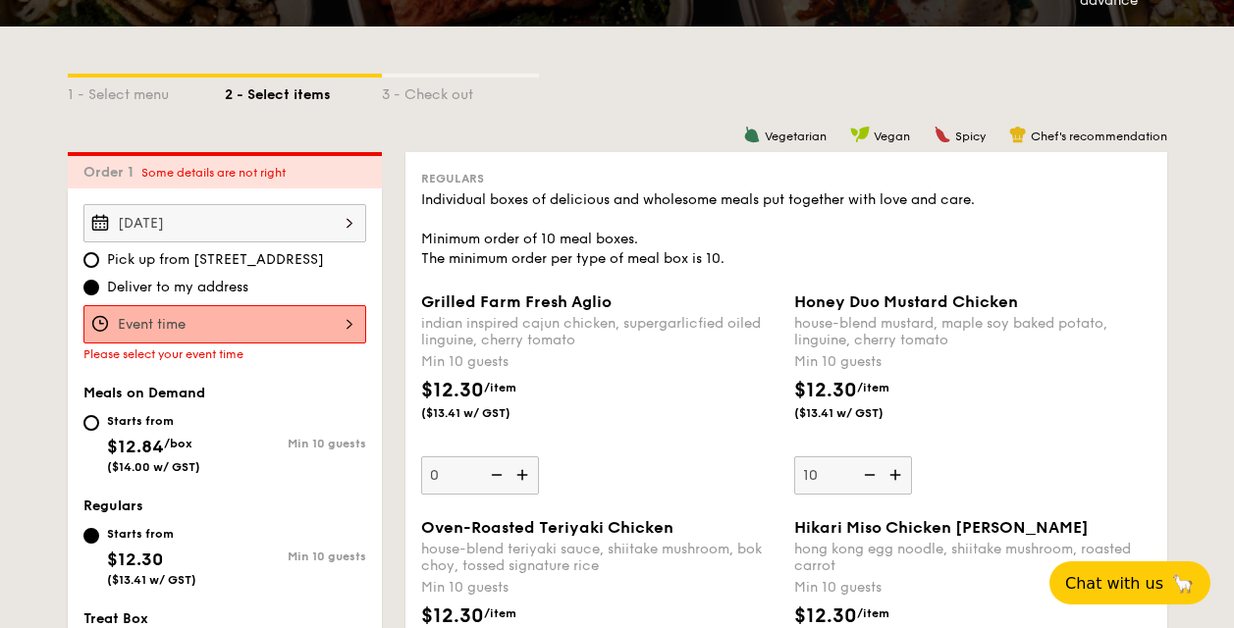
click at [184, 320] on input "Grilled Farm Fresh Aglio indian inspired cajun chicken, supergarlicfied oiled l…" at bounding box center [224, 324] width 283 height 38
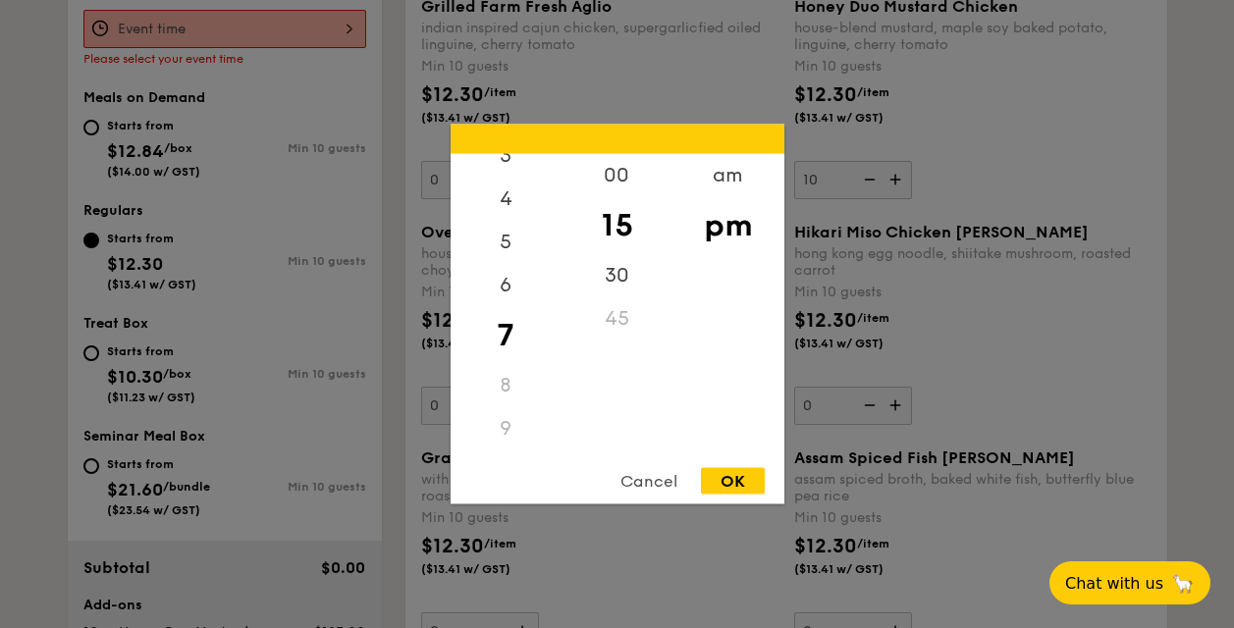
scroll to position [0, 0]
click at [502, 165] on div "12" at bounding box center [506, 182] width 111 height 57
click at [628, 164] on div "00" at bounding box center [617, 182] width 111 height 57
click at [725, 485] on div "OK" at bounding box center [733, 481] width 64 height 27
type input "12:00PM"
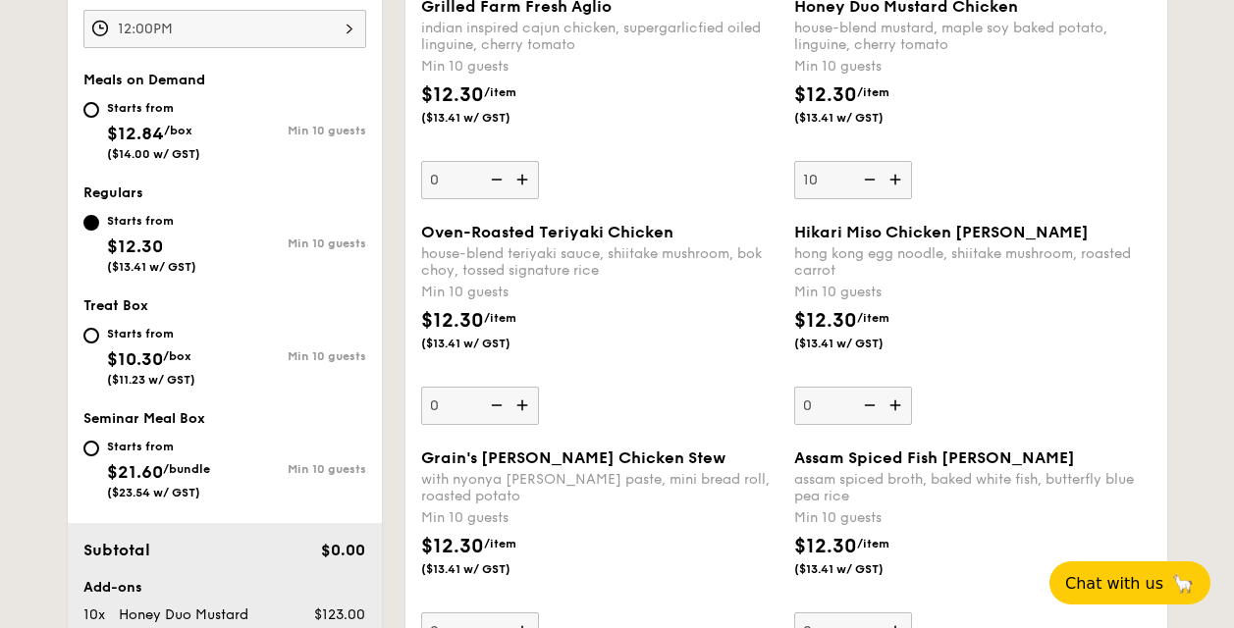
scroll to position [994, 0]
